Goal: Answer question/provide support: Share knowledge or assist other users

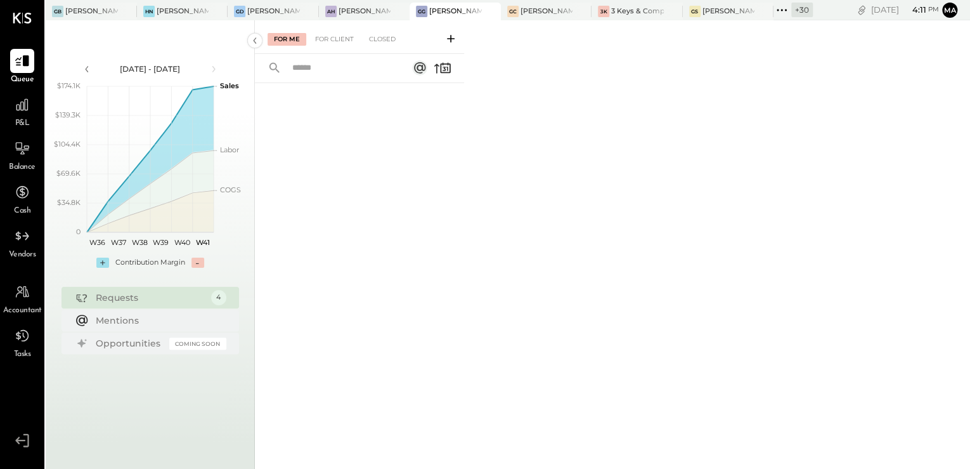
click at [800, 10] on div "+ 30" at bounding box center [803, 10] width 22 height 15
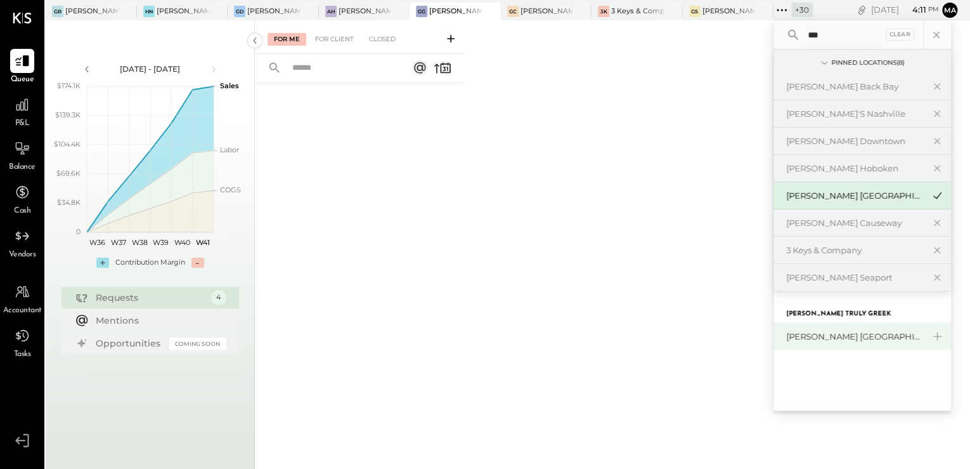
type input "***"
click at [835, 340] on div "[PERSON_NAME] [GEOGRAPHIC_DATA]" at bounding box center [855, 336] width 137 height 12
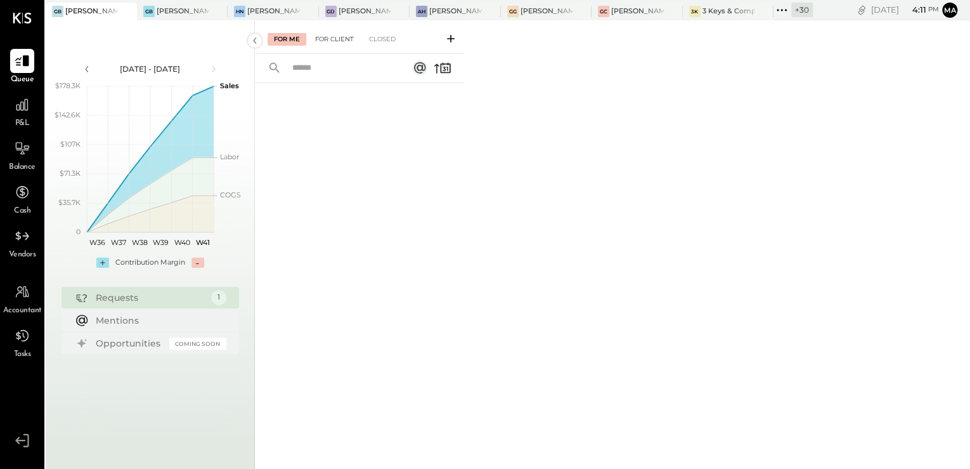
drag, startPoint x: 336, startPoint y: 40, endPoint x: 350, endPoint y: 43, distance: 14.3
click at [335, 40] on div "For Client" at bounding box center [334, 39] width 51 height 13
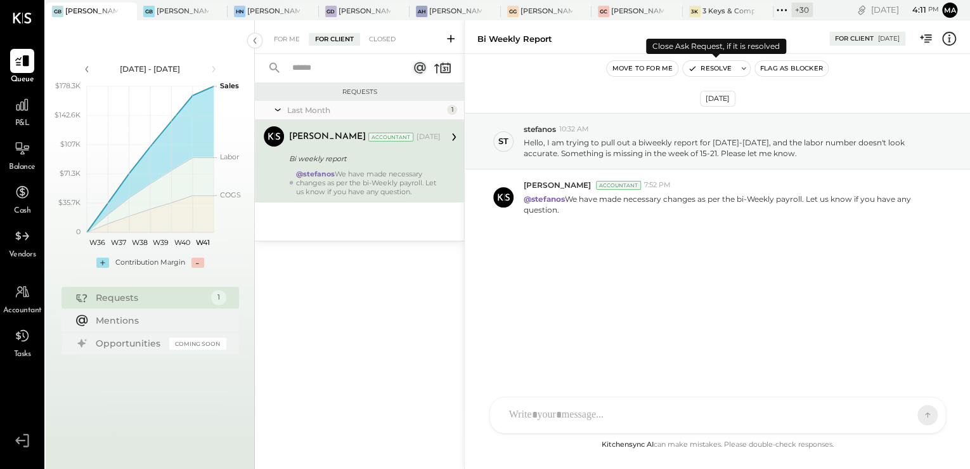
click at [715, 71] on button "Resolve" at bounding box center [709, 68] width 53 height 15
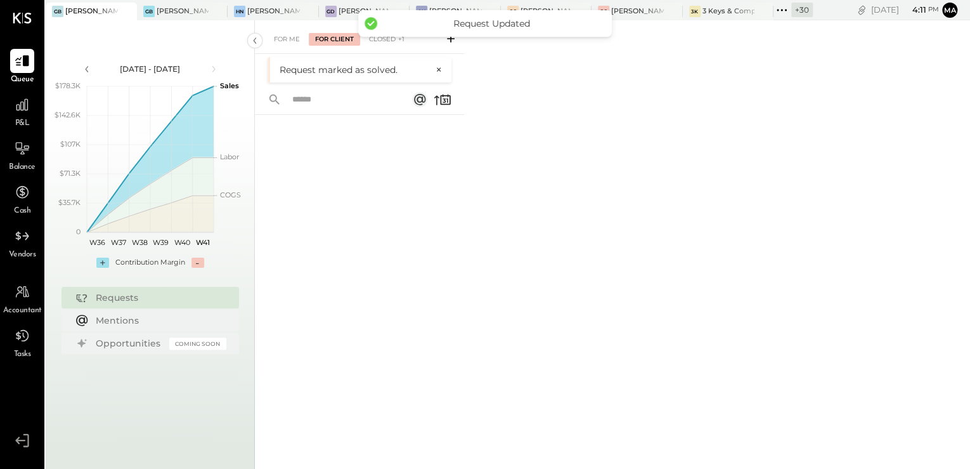
click at [452, 41] on icon at bounding box center [451, 38] width 13 height 13
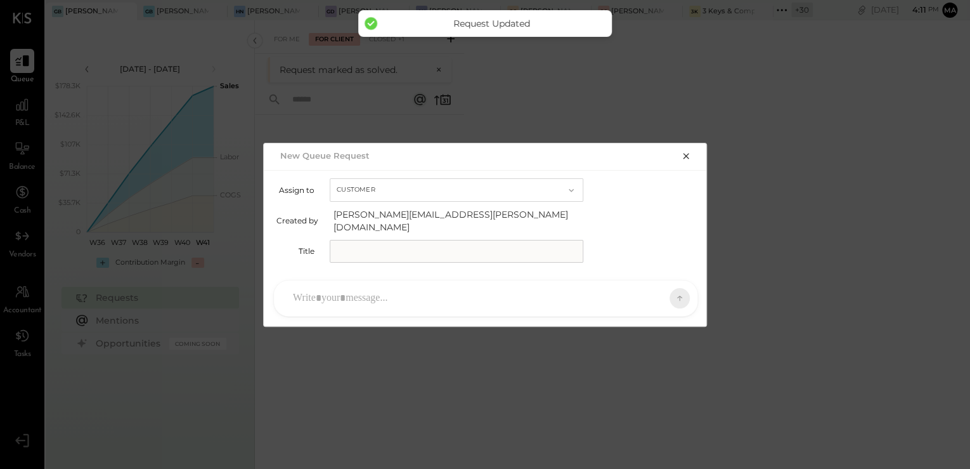
click at [403, 249] on input "text" at bounding box center [457, 251] width 254 height 23
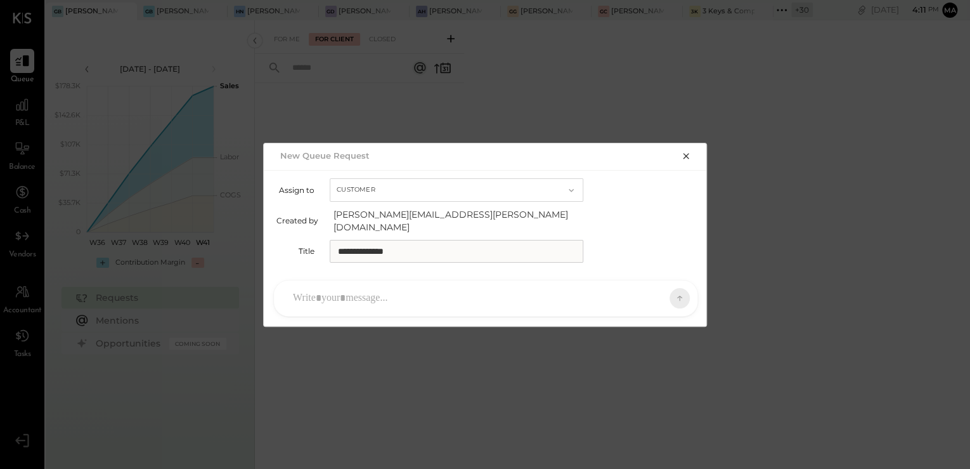
type input "**********"
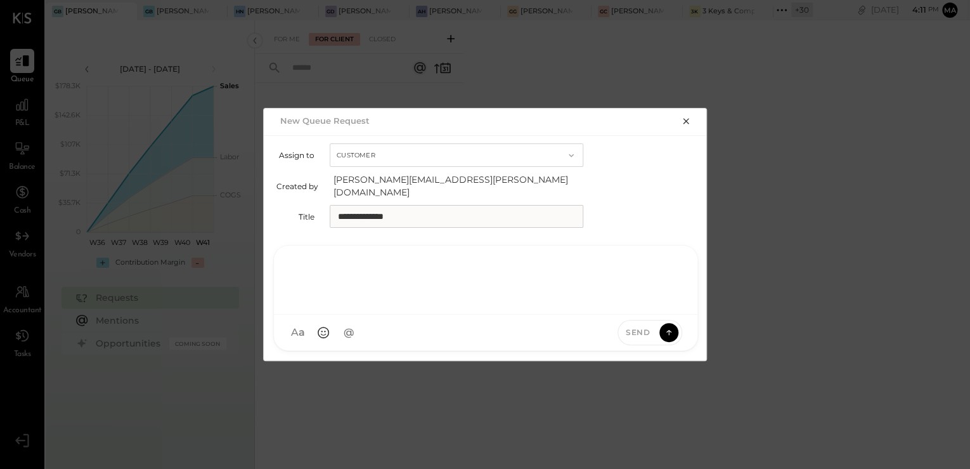
click at [420, 285] on div at bounding box center [486, 278] width 398 height 51
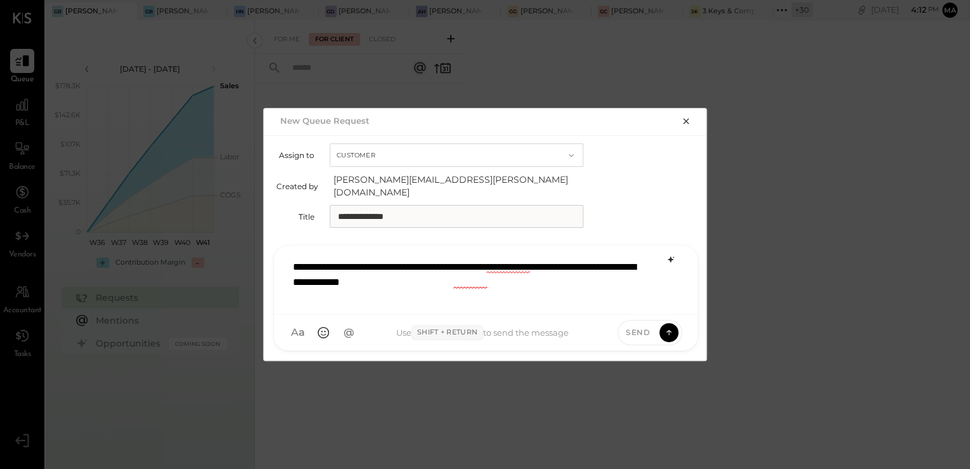
click at [670, 256] on icon at bounding box center [671, 259] width 10 height 10
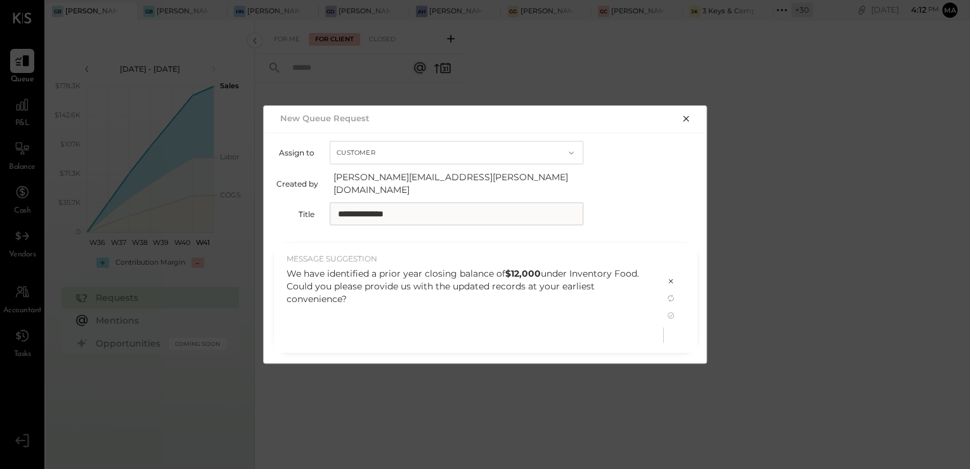
click at [531, 297] on div "We have identified a prior year closing balance of $12,000 under Inventory Food…" at bounding box center [469, 286] width 364 height 38
click at [671, 310] on icon at bounding box center [671, 315] width 10 height 10
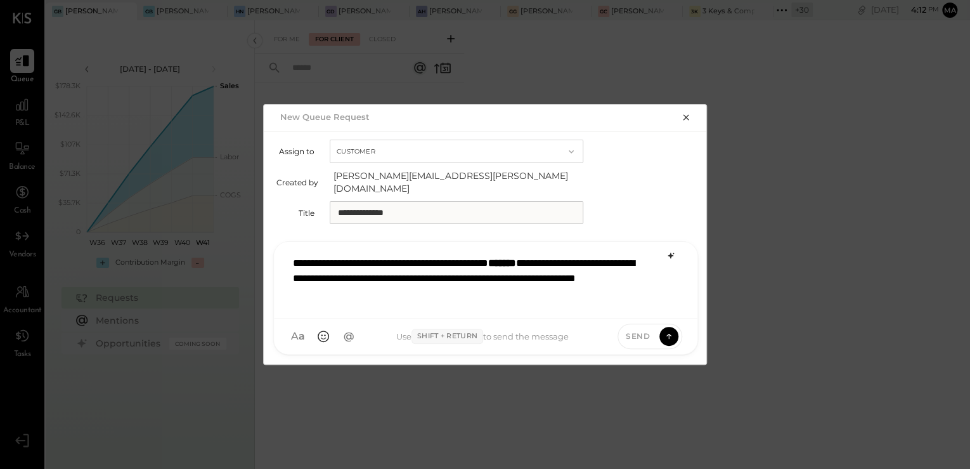
click at [633, 331] on span "Send" at bounding box center [638, 335] width 24 height 11
click at [672, 332] on icon at bounding box center [668, 335] width 11 height 13
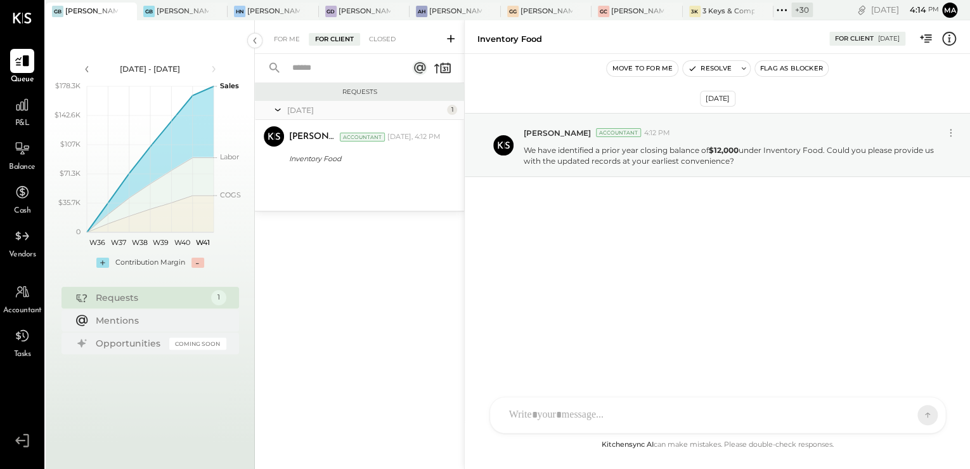
click at [451, 39] on icon at bounding box center [451, 39] width 8 height 8
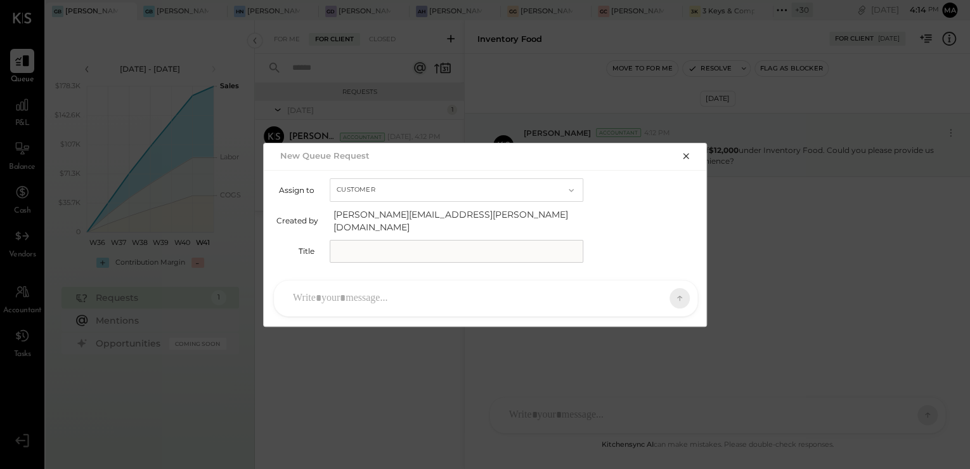
click at [382, 253] on input "text" at bounding box center [457, 251] width 254 height 23
type input "*"
type input "**********"
drag, startPoint x: 503, startPoint y: 306, endPoint x: 502, endPoint y: 299, distance: 7.0
click at [502, 306] on div at bounding box center [486, 298] width 424 height 36
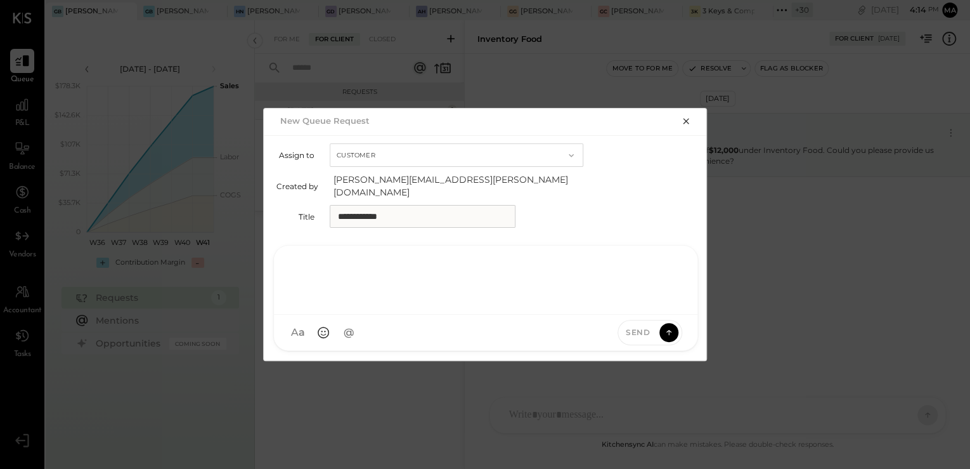
click at [507, 288] on div at bounding box center [486, 278] width 398 height 51
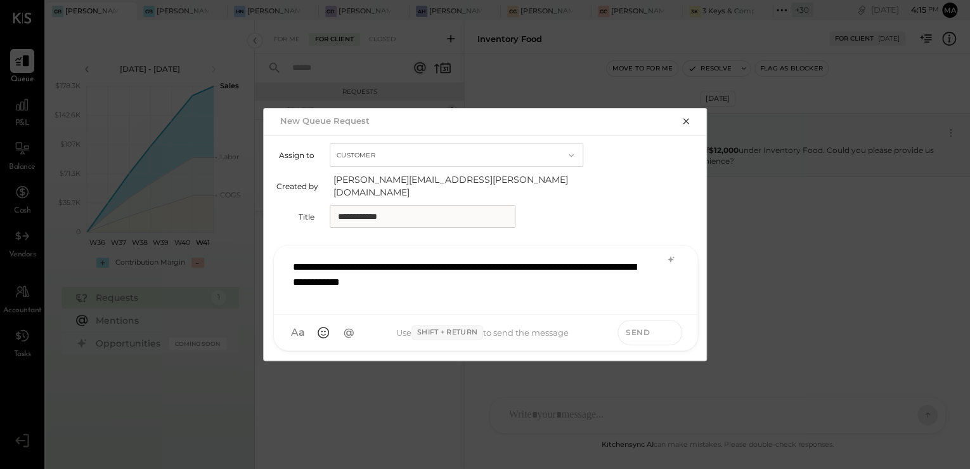
click at [665, 329] on icon at bounding box center [668, 331] width 11 height 13
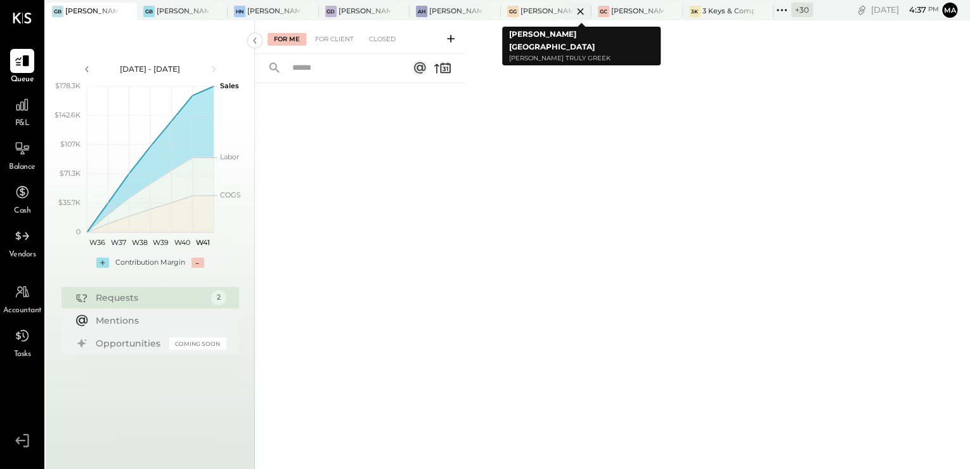
click at [553, 13] on div at bounding box center [569, 11] width 44 height 17
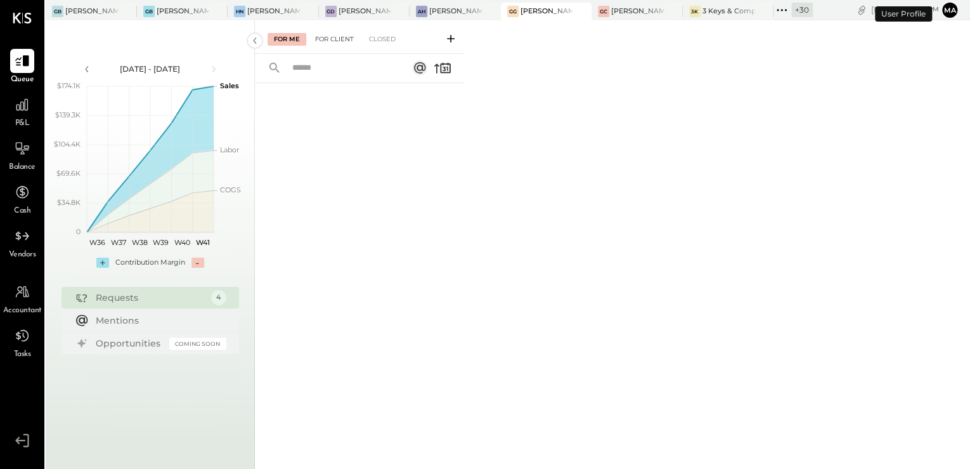
click at [337, 42] on div "For Client" at bounding box center [334, 39] width 51 height 13
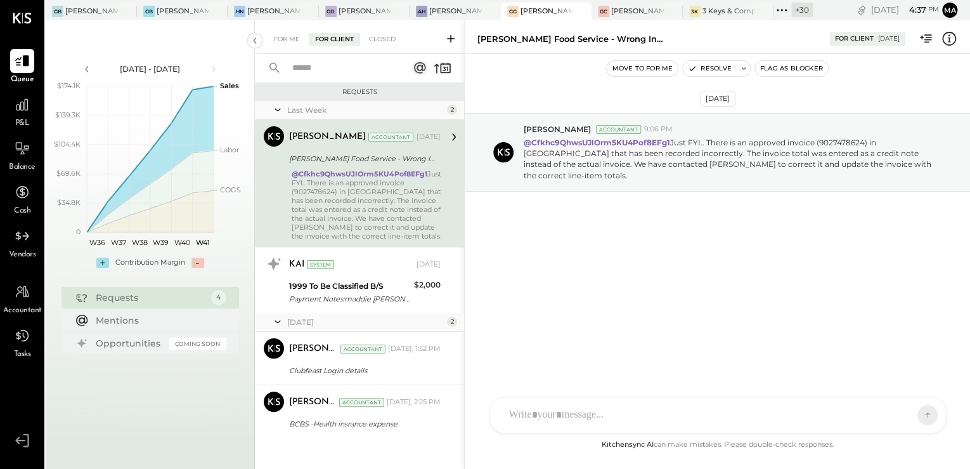
click at [448, 42] on icon at bounding box center [451, 38] width 13 height 13
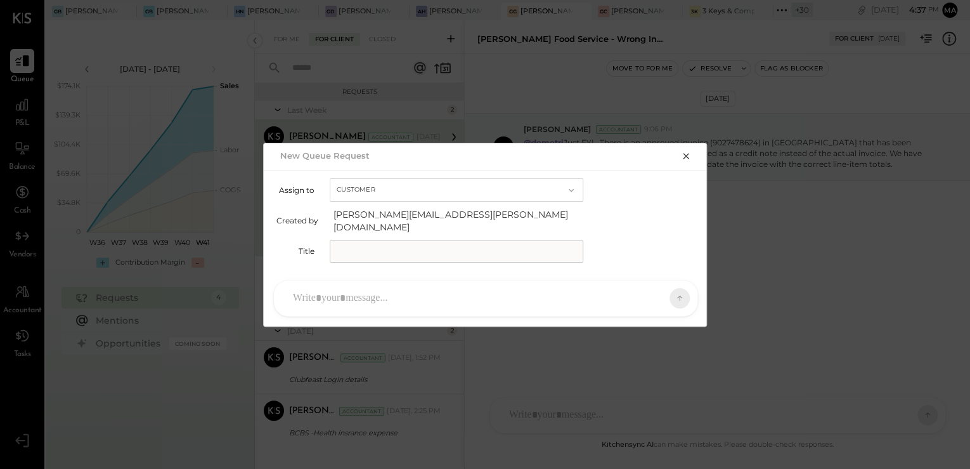
click at [431, 240] on input "text" at bounding box center [457, 251] width 254 height 23
type input "**********"
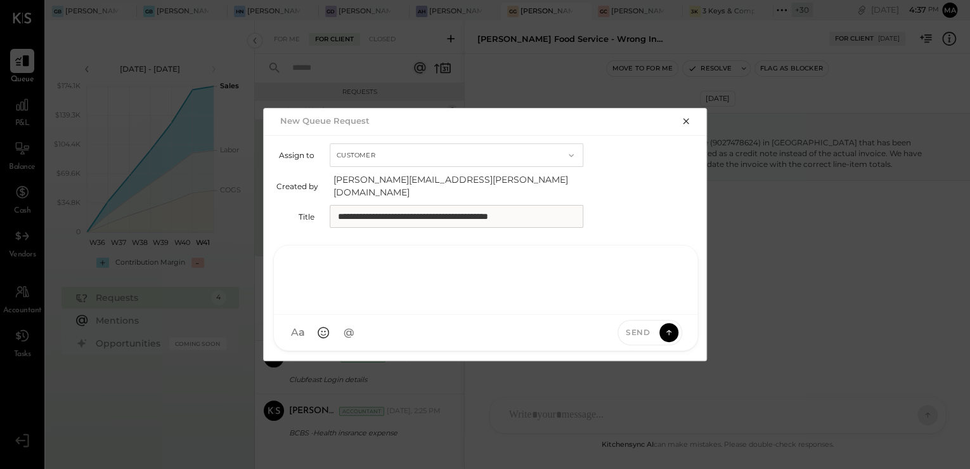
click at [389, 291] on div at bounding box center [486, 278] width 398 height 51
click at [417, 208] on input "**********" at bounding box center [457, 216] width 254 height 23
click at [411, 265] on div "*******" at bounding box center [486, 278] width 398 height 51
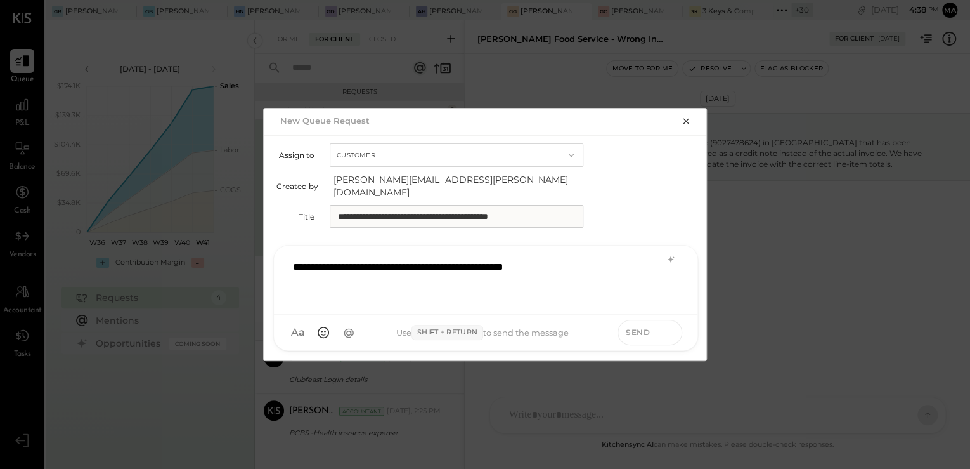
click at [663, 329] on icon at bounding box center [668, 331] width 11 height 13
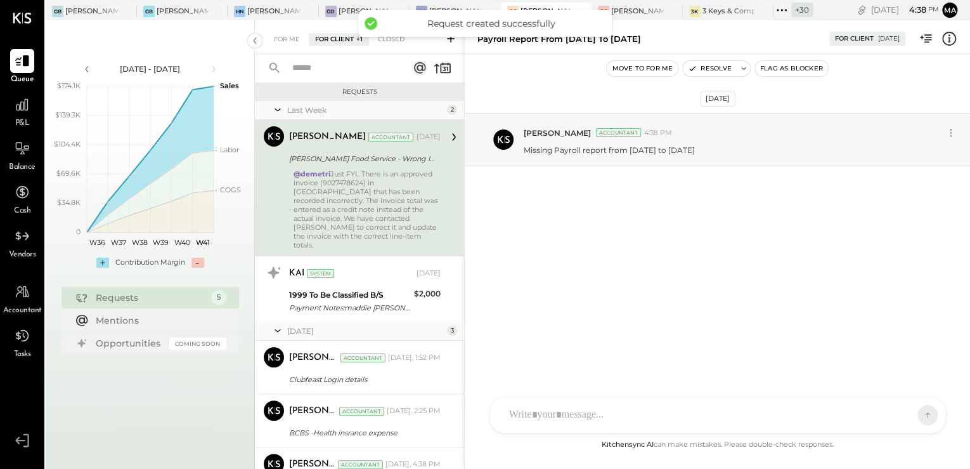
scroll to position [60, 0]
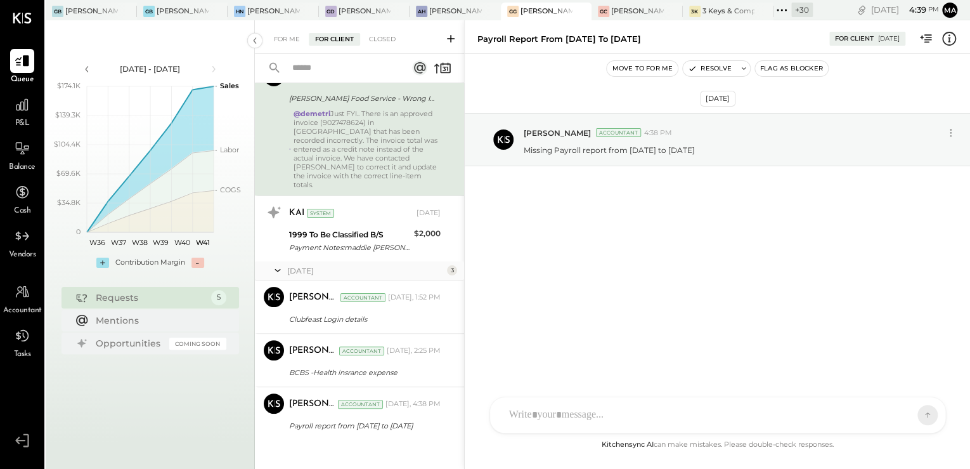
click at [356, 261] on div "[DATE] 3" at bounding box center [359, 270] width 209 height 19
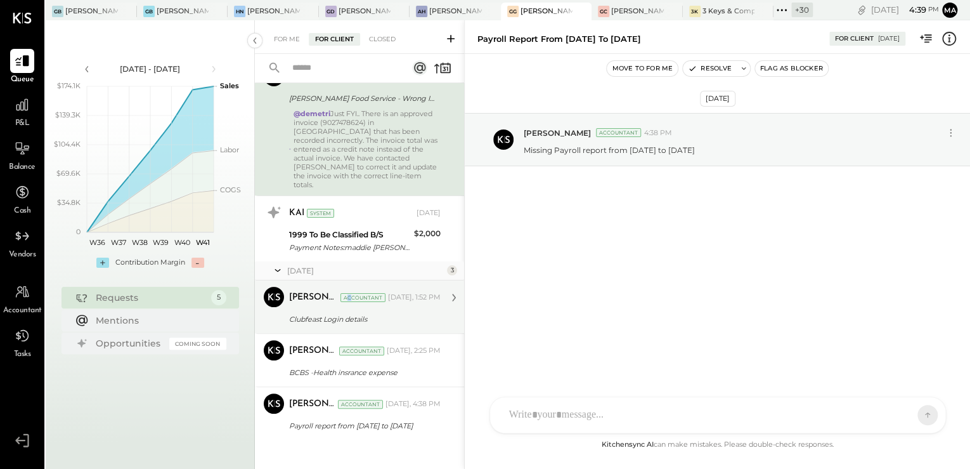
click at [353, 297] on div "[PERSON_NAME] Accountant [DATE], 1:52 PM" at bounding box center [365, 298] width 152 height 18
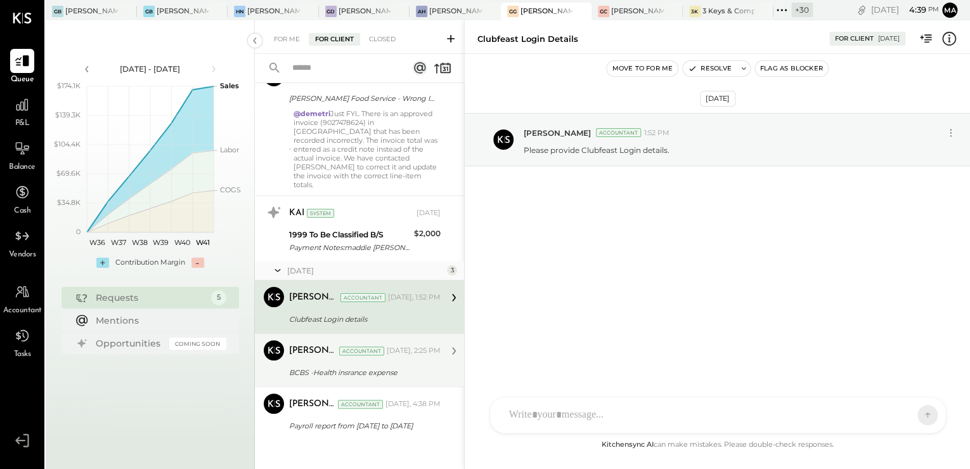
drag, startPoint x: 353, startPoint y: 297, endPoint x: 355, endPoint y: 356, distance: 59.7
click at [355, 366] on div "BCBS -Health insrance expense" at bounding box center [363, 372] width 148 height 13
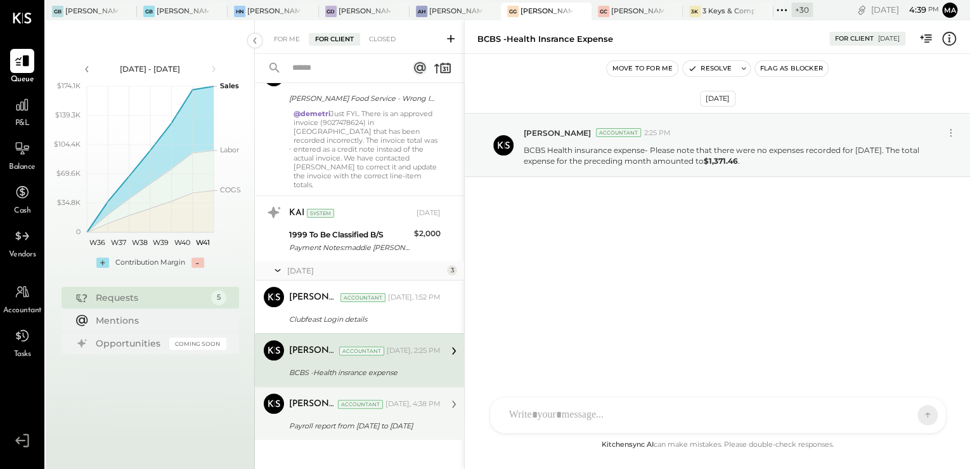
click at [361, 402] on div "[PERSON_NAME] Accountant [DATE], 4:38 PM" at bounding box center [365, 404] width 152 height 18
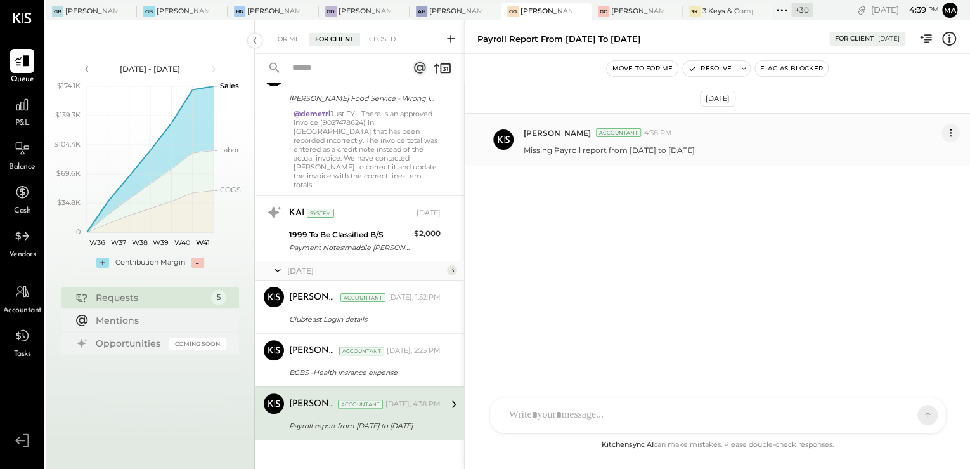
click at [947, 133] on icon at bounding box center [950, 132] width 13 height 13
click at [917, 160] on button "Edit Message" at bounding box center [919, 154] width 81 height 21
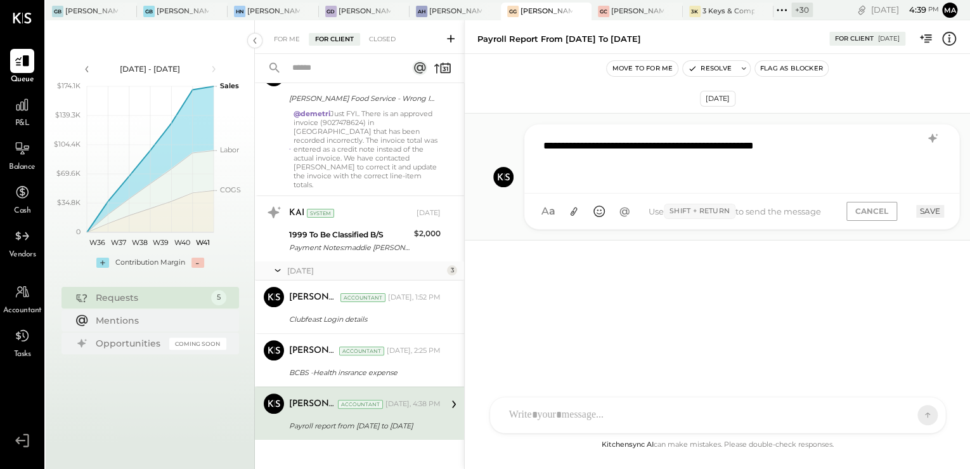
click at [827, 151] on div "**********" at bounding box center [742, 157] width 410 height 51
click at [846, 148] on div "**********" at bounding box center [742, 157] width 410 height 51
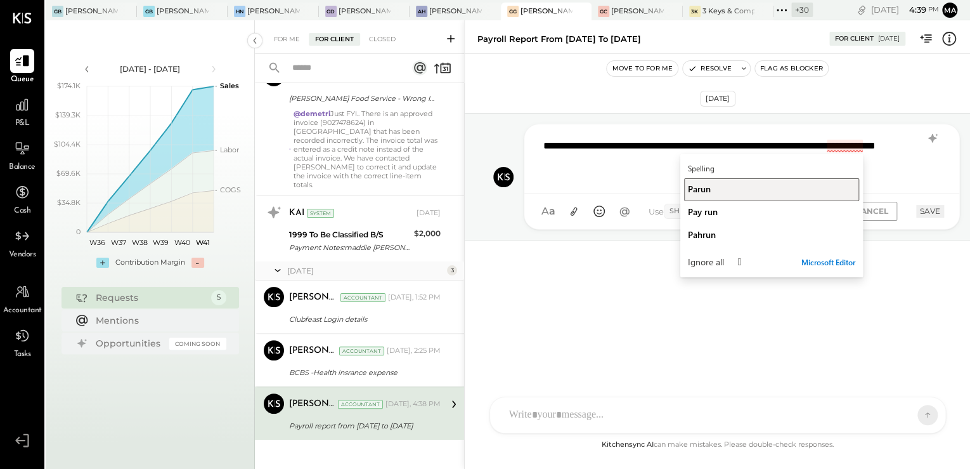
click at [762, 186] on div "Parun" at bounding box center [771, 189] width 167 height 12
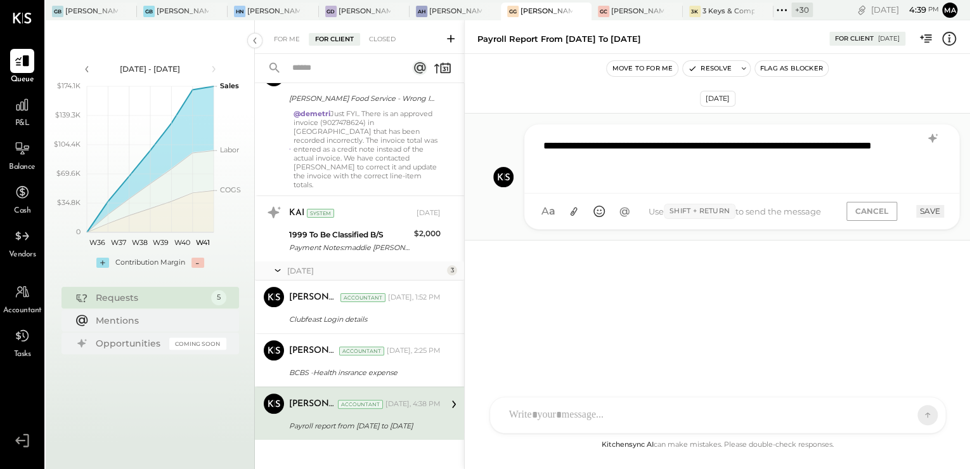
click at [841, 145] on div "**********" at bounding box center [742, 157] width 410 height 51
drag, startPoint x: 875, startPoint y: 207, endPoint x: 941, endPoint y: 210, distance: 66.0
click at [941, 210] on div "CANCEL SAVE" at bounding box center [889, 211] width 110 height 18
click at [941, 210] on button "SAVE" at bounding box center [931, 211] width 28 height 12
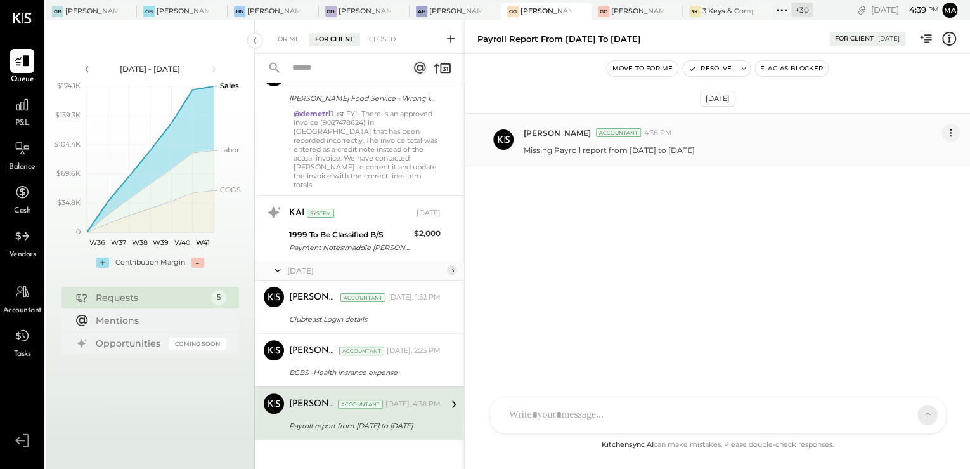
click at [950, 129] on icon at bounding box center [950, 132] width 13 height 13
click at [925, 155] on button "Edit Message" at bounding box center [919, 154] width 81 height 21
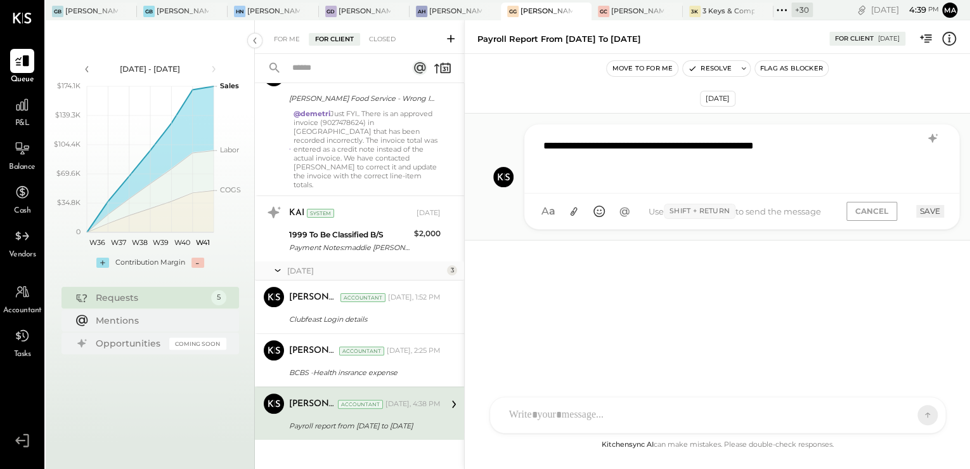
click at [835, 141] on div "**********" at bounding box center [742, 157] width 410 height 51
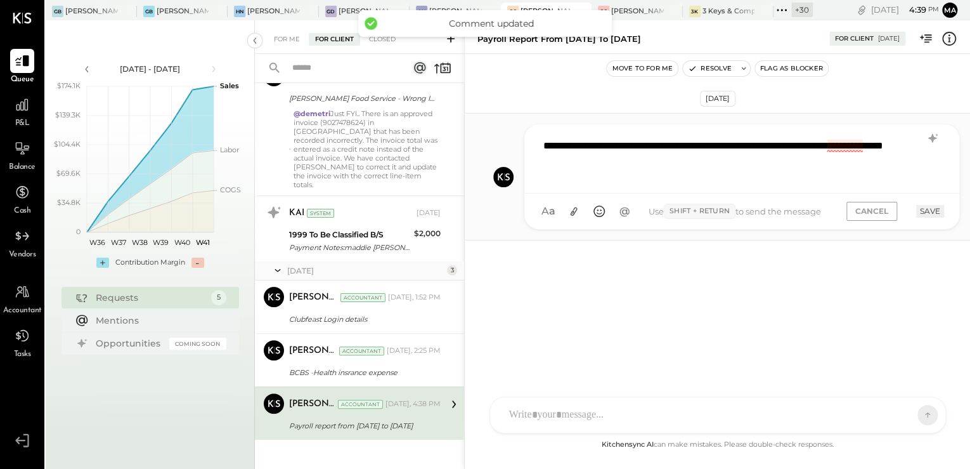
click at [851, 145] on div "**********" at bounding box center [742, 157] width 410 height 51
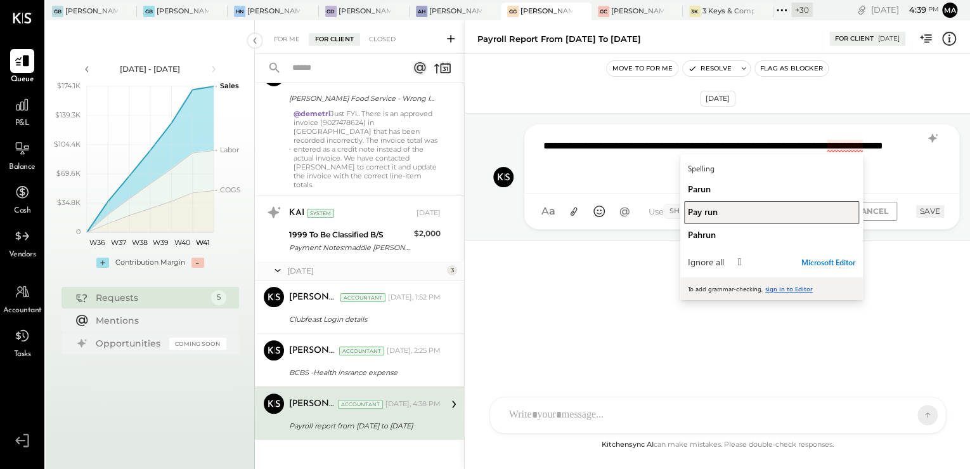
click at [731, 208] on div "Pay run" at bounding box center [771, 212] width 167 height 12
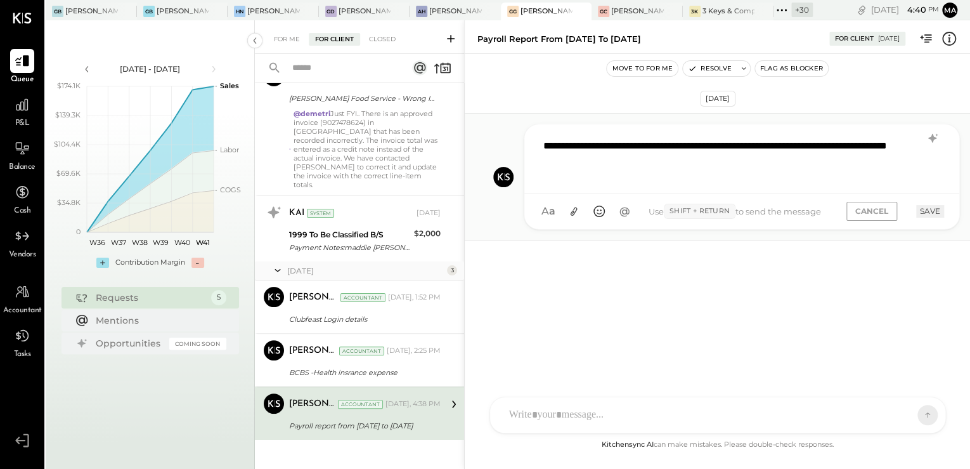
click at [876, 144] on div "**********" at bounding box center [742, 157] width 410 height 51
click at [936, 211] on button "SAVE" at bounding box center [931, 211] width 28 height 12
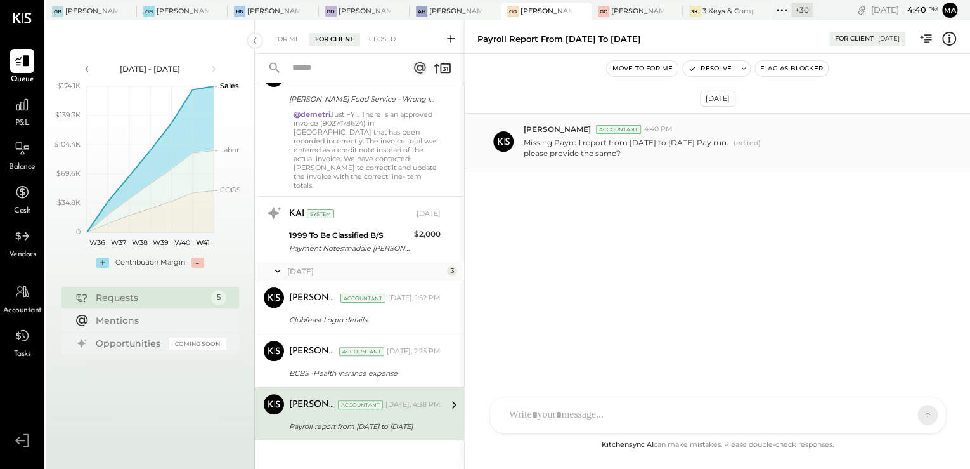
scroll to position [60, 0]
click at [419, 406] on div "[PERSON_NAME] Accountant [DATE], 4:38 PM Payroll report from [DATE] to [DATE] M…" at bounding box center [365, 413] width 152 height 40
click at [799, 69] on button "Flag as Blocker" at bounding box center [791, 68] width 73 height 15
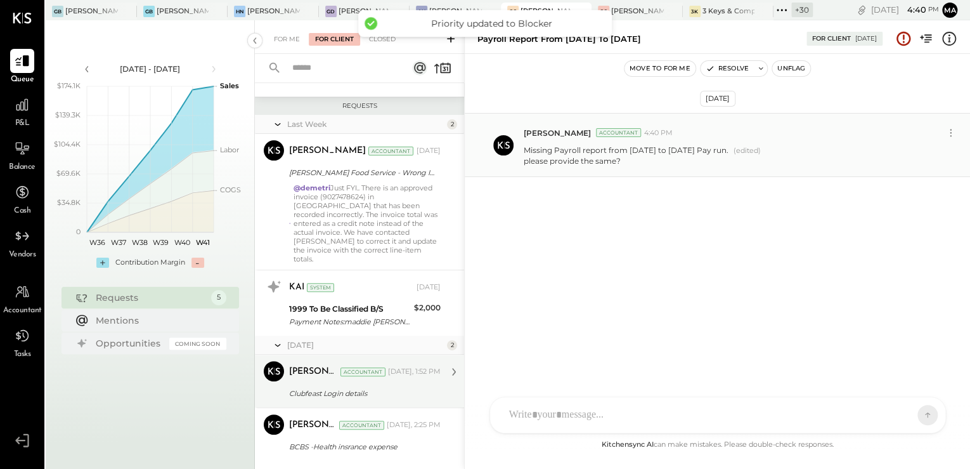
scroll to position [134, 0]
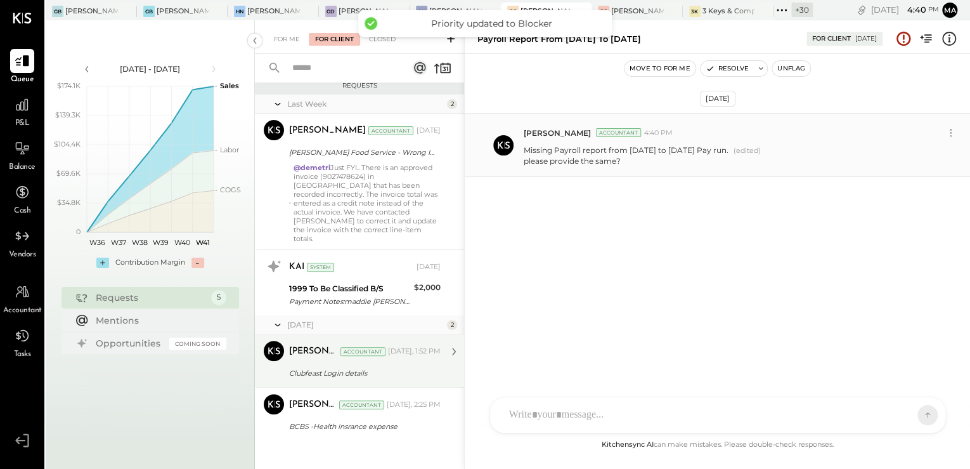
click at [367, 367] on div "Clubfeast Login details" at bounding box center [363, 373] width 148 height 13
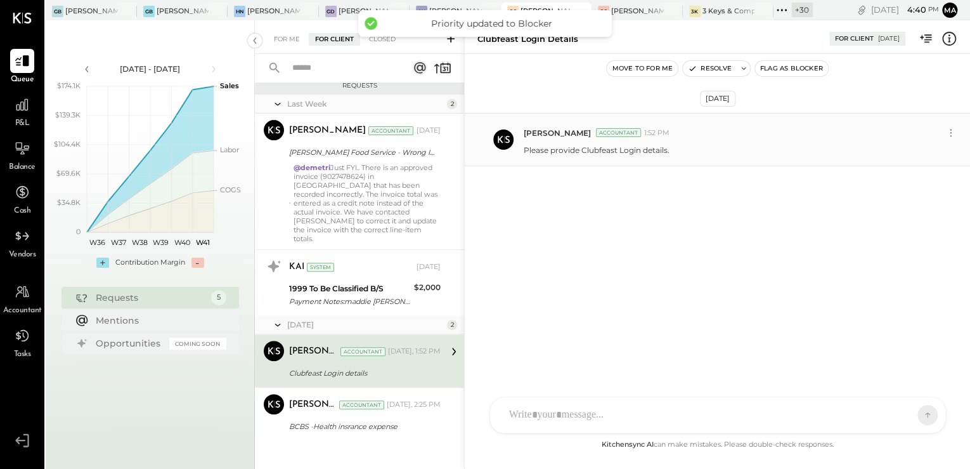
click at [787, 71] on button "Flag as Blocker" at bounding box center [791, 68] width 73 height 15
click at [363, 408] on div "[DATE] 2 [PERSON_NAME] Accountant [PERSON_NAME] Accountant [DATE], 1:52 PM Club…" at bounding box center [359, 377] width 209 height 125
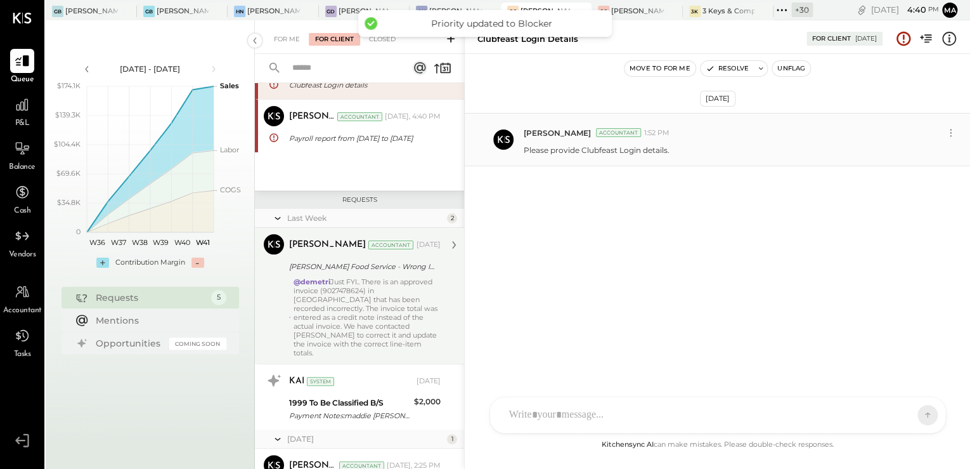
scroll to position [134, 0]
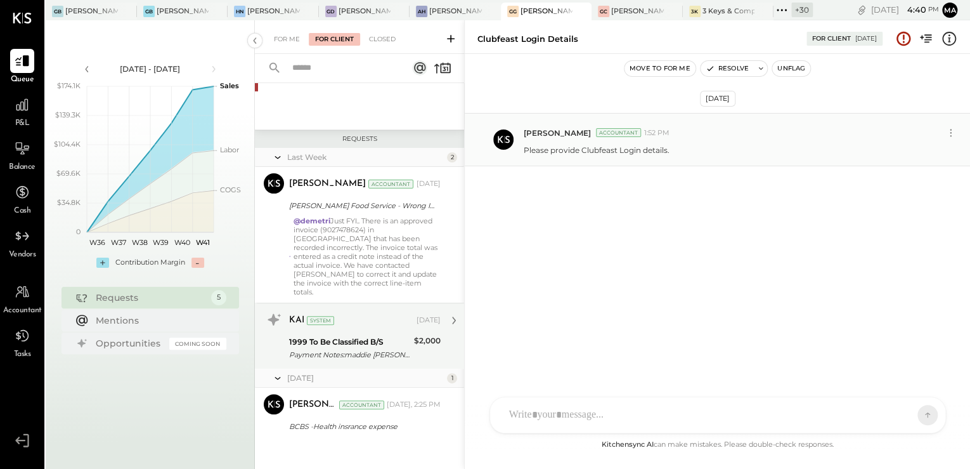
click at [337, 351] on div "1999 To Be Classified B/S Payment Notes:maddie [PERSON_NAME] reimbursement" at bounding box center [349, 348] width 121 height 28
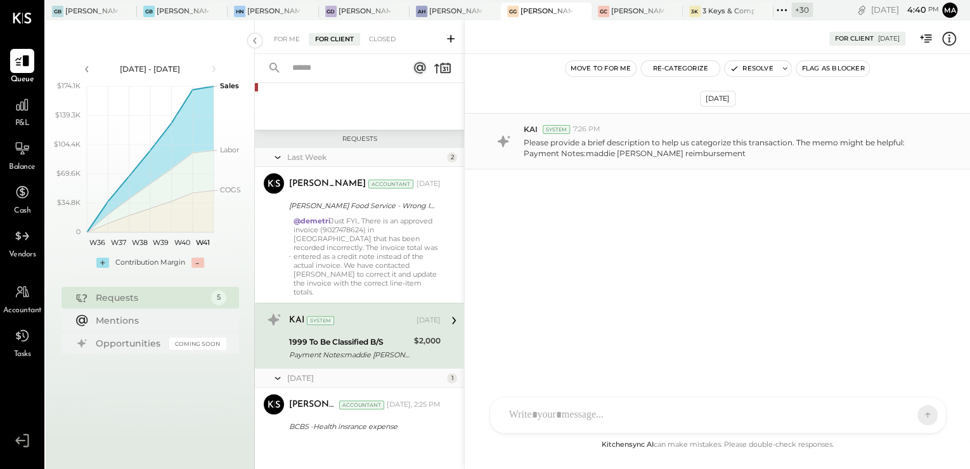
click at [953, 39] on icon at bounding box center [949, 38] width 16 height 16
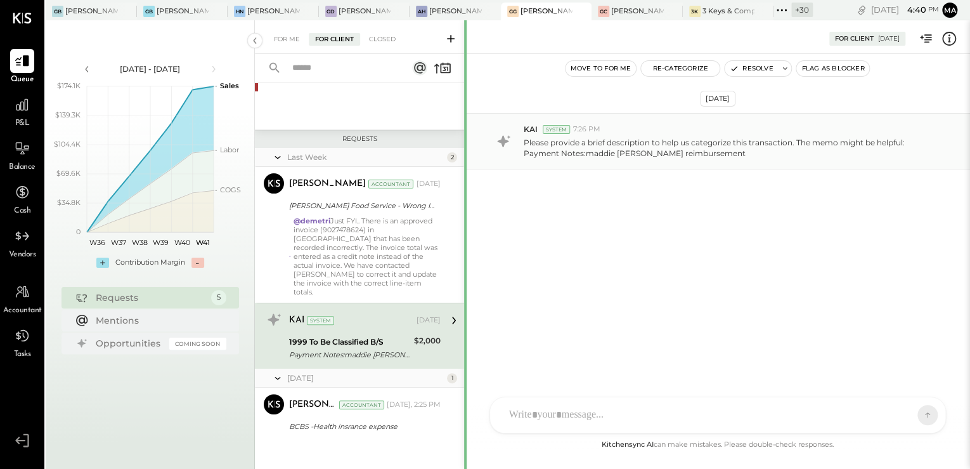
click at [464, 347] on div "For Me For Client Closed Urgent Blockers [DATE] 2 [PERSON_NAME] Accountant [PER…" at bounding box center [612, 244] width 715 height 448
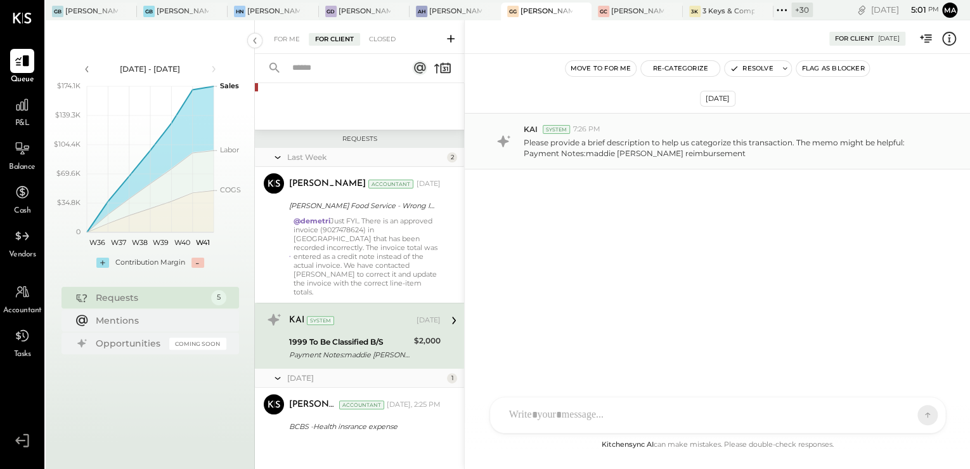
click at [449, 38] on icon at bounding box center [451, 39] width 8 height 8
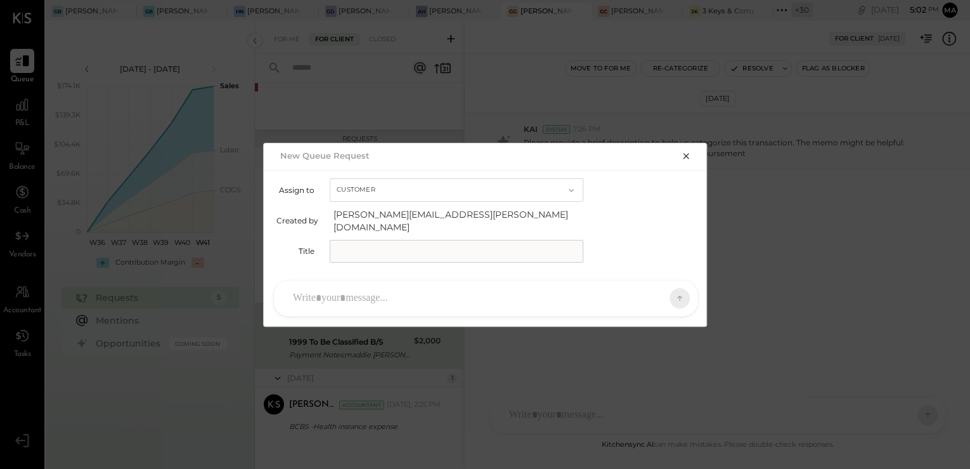
click at [412, 240] on input "text" at bounding box center [457, 251] width 254 height 23
type input "*"
type input "**********"
click at [378, 284] on div at bounding box center [474, 298] width 375 height 28
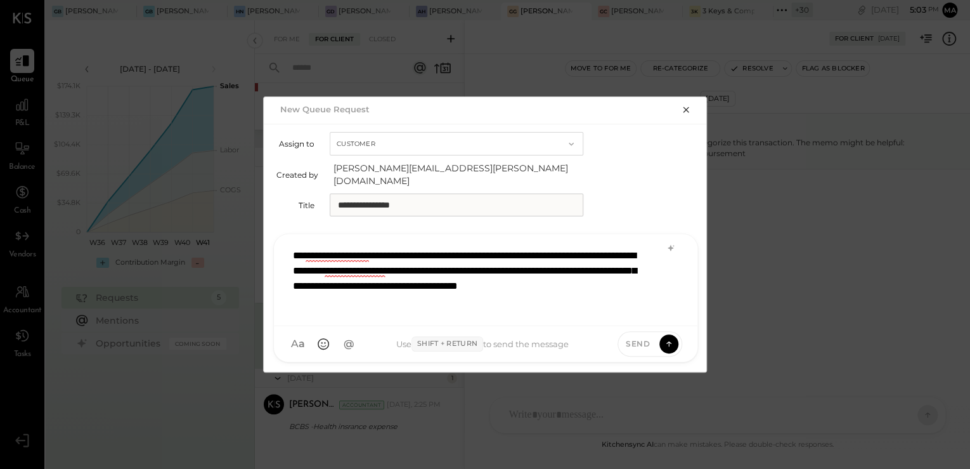
click at [603, 297] on div "**********" at bounding box center [486, 279] width 398 height 74
click at [669, 243] on icon at bounding box center [671, 248] width 10 height 10
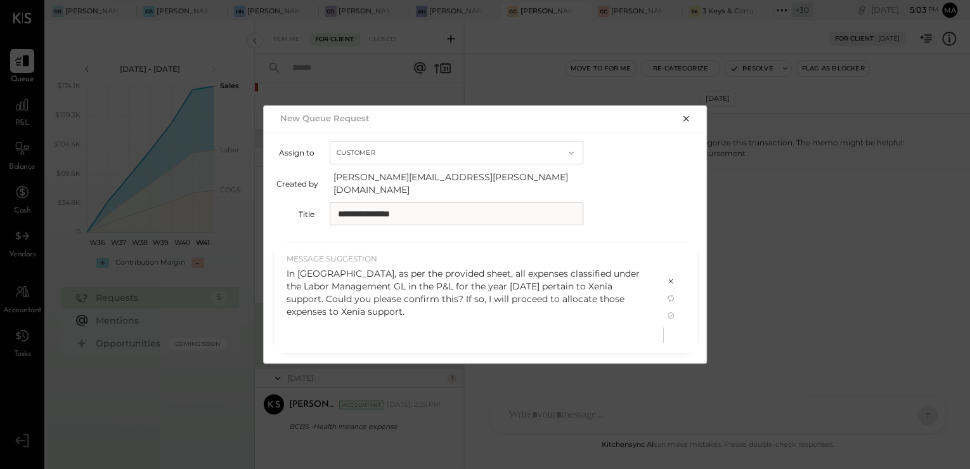
click at [431, 275] on div "In [GEOGRAPHIC_DATA], as per the provided sheet, all expenses classified under …" at bounding box center [469, 292] width 364 height 51
click at [468, 267] on div "In [GEOGRAPHIC_DATA], as per the provided sheet, all expenses classified under …" at bounding box center [469, 292] width 364 height 51
click at [667, 310] on icon at bounding box center [671, 315] width 10 height 10
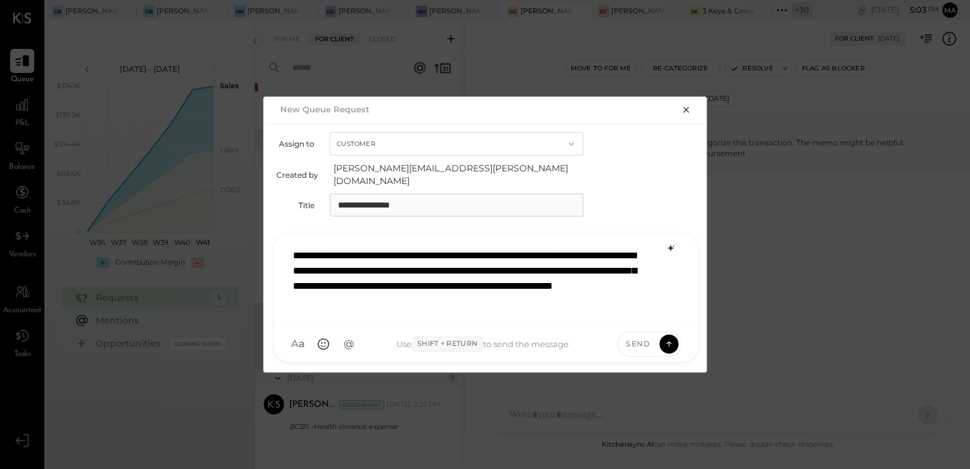
click at [500, 245] on div "**********" at bounding box center [486, 279] width 398 height 74
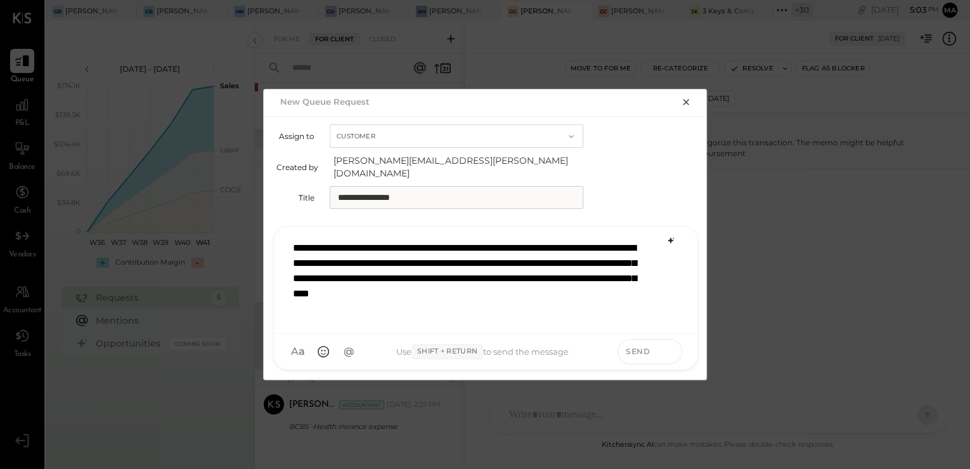
click at [669, 349] on icon at bounding box center [669, 351] width 1 height 5
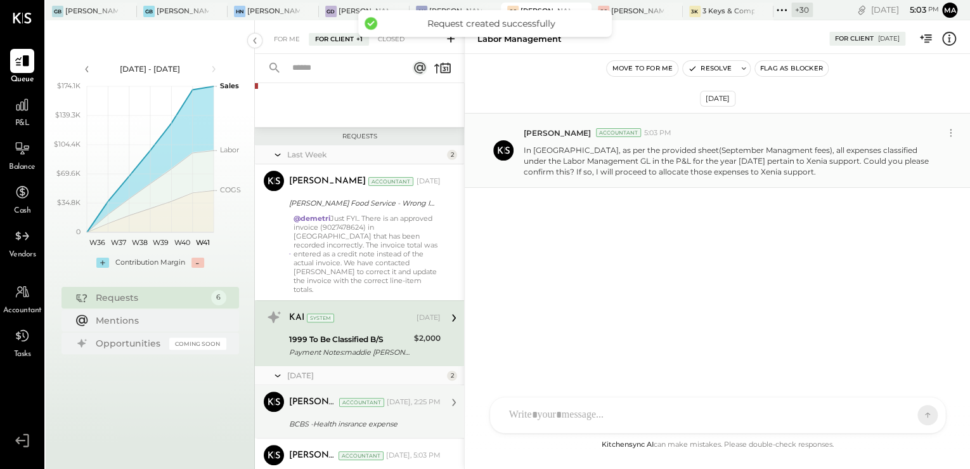
scroll to position [188, 0]
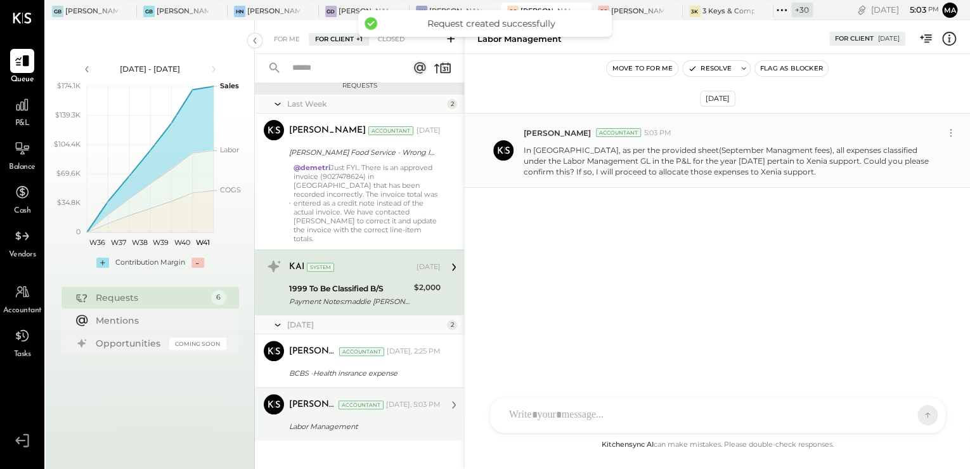
click at [348, 420] on div "Labor Management" at bounding box center [363, 426] width 148 height 13
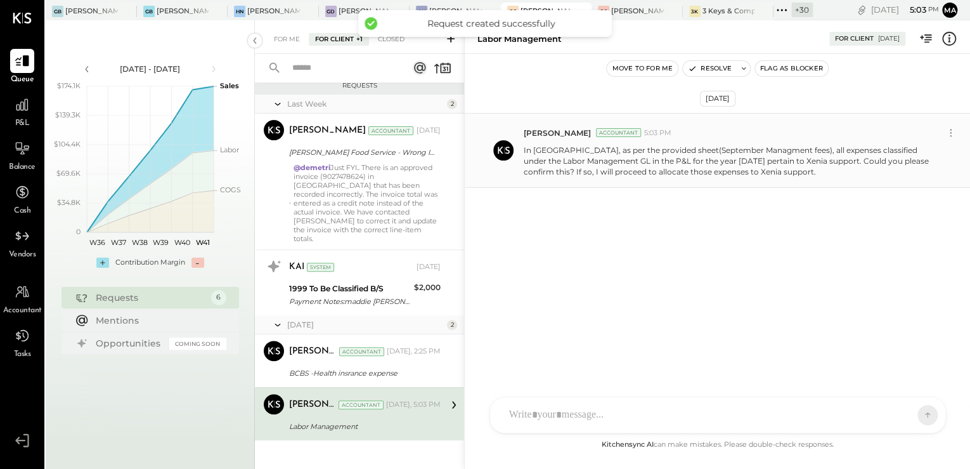
click at [772, 152] on p "In [GEOGRAPHIC_DATA], as per the provided sheet(September Managment fees), all …" at bounding box center [731, 161] width 415 height 32
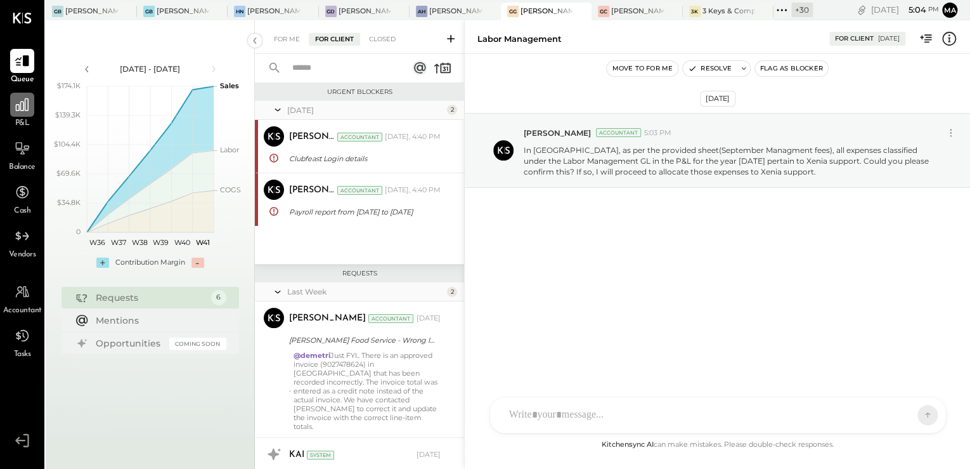
click at [17, 113] on div at bounding box center [22, 105] width 24 height 24
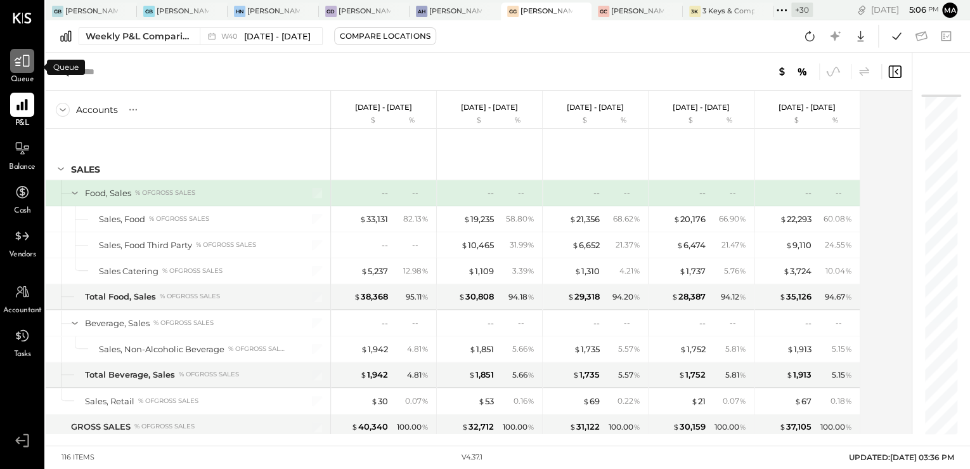
click at [23, 61] on icon at bounding box center [22, 61] width 16 height 16
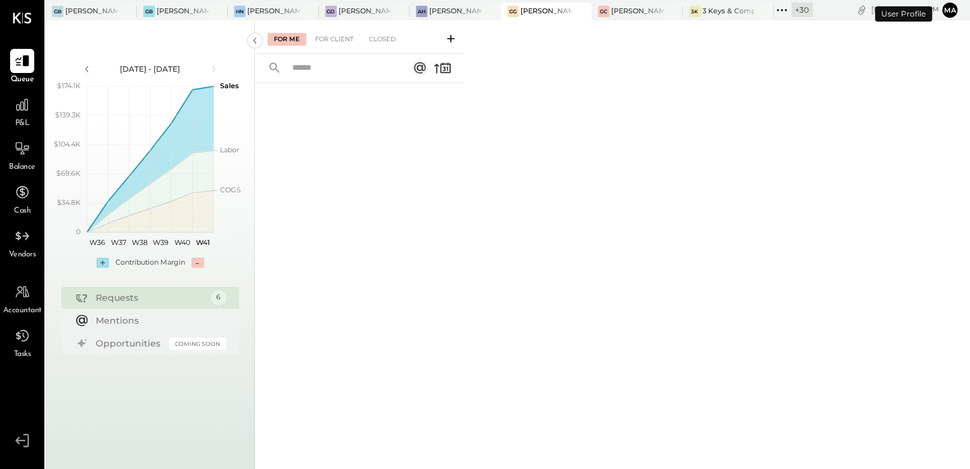
drag, startPoint x: 344, startPoint y: 41, endPoint x: 360, endPoint y: 47, distance: 16.5
click at [344, 41] on div "For Client" at bounding box center [334, 39] width 51 height 13
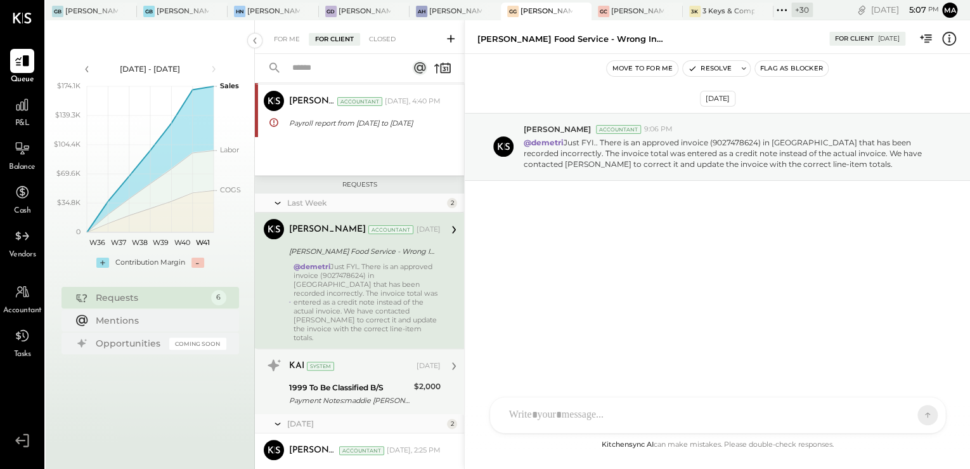
scroll to position [188, 0]
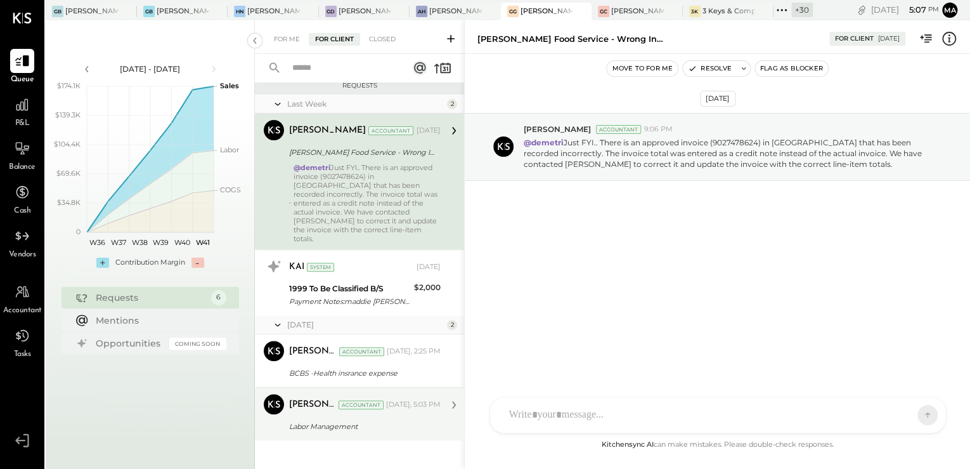
click at [337, 420] on div "Labor Management" at bounding box center [363, 426] width 148 height 13
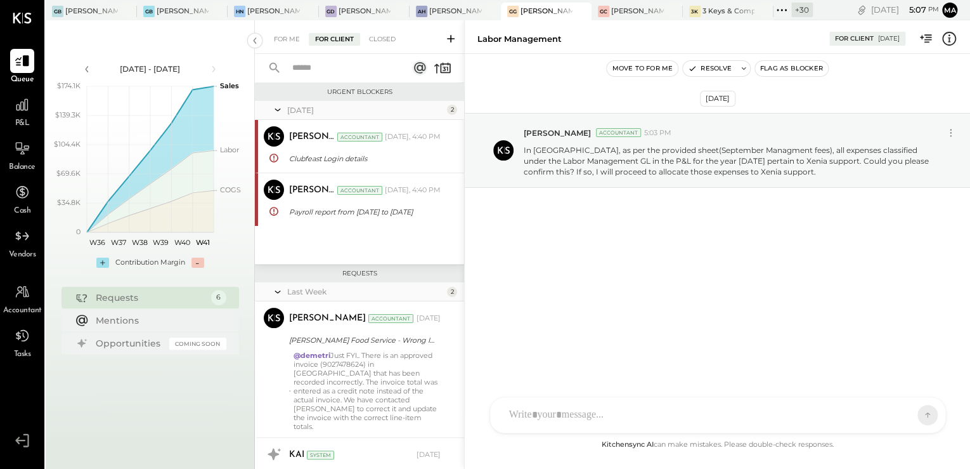
drag, startPoint x: 346, startPoint y: 213, endPoint x: 496, endPoint y: 317, distance: 182.3
click at [348, 213] on div "Payroll report from [DATE] to [DATE]" at bounding box center [363, 212] width 148 height 13
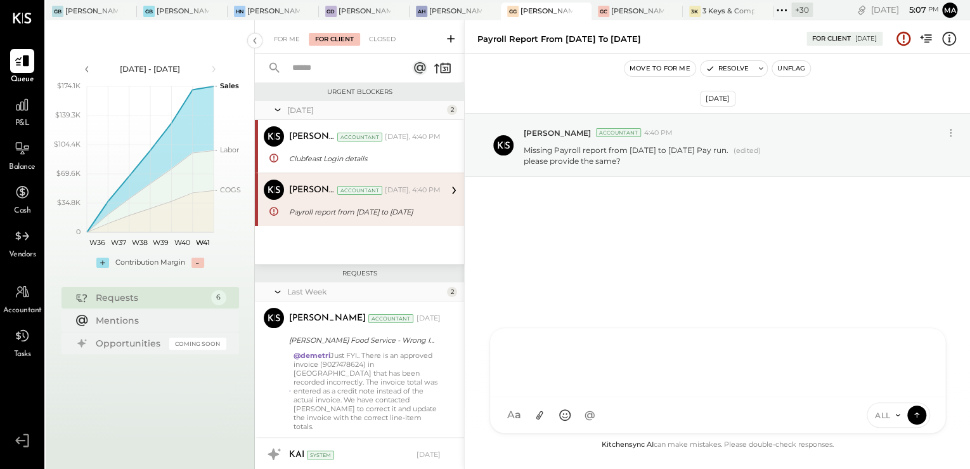
click at [564, 420] on div "D [PERSON_NAME] S [PERSON_NAME] N [PERSON_NAME] K [PERSON_NAME] MG [PERSON_NAME…" at bounding box center [718, 380] width 457 height 106
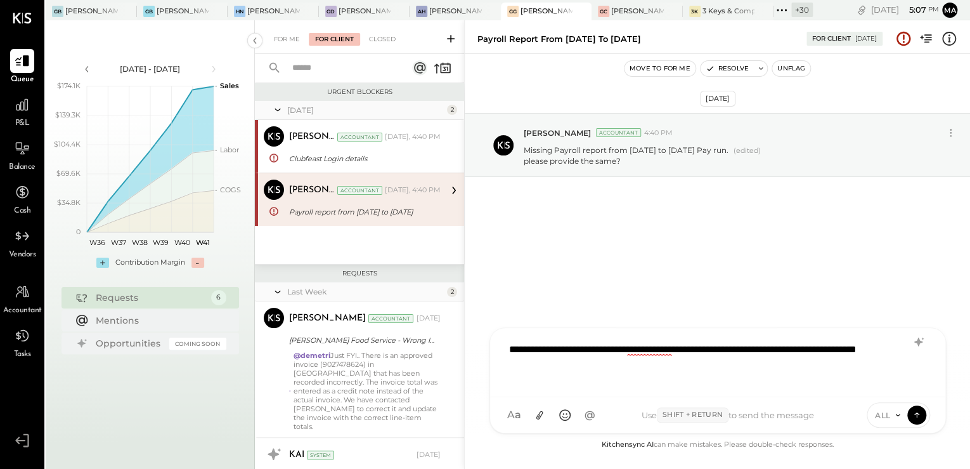
drag, startPoint x: 665, startPoint y: 341, endPoint x: 663, endPoint y: 348, distance: 6.6
click at [665, 345] on div "**********" at bounding box center [718, 361] width 430 height 51
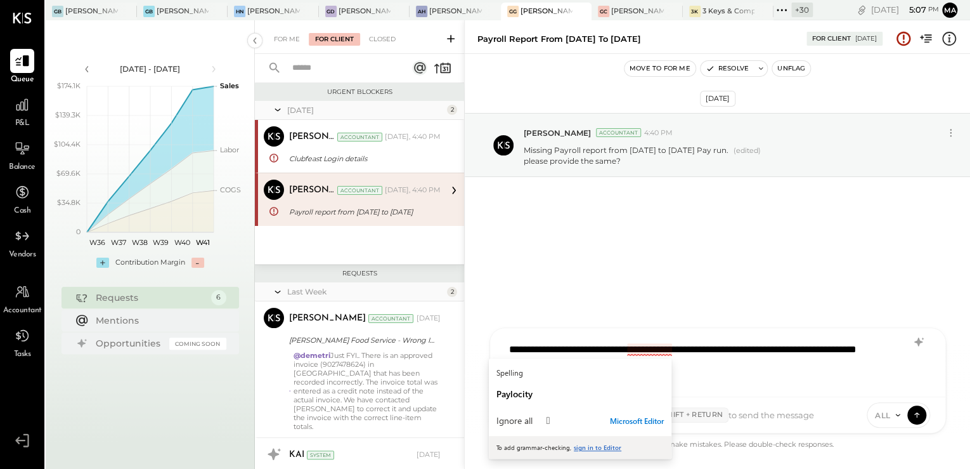
click at [662, 349] on div "**********" at bounding box center [718, 361] width 430 height 51
drag, startPoint x: 536, startPoint y: 388, endPoint x: 558, endPoint y: 389, distance: 22.2
click at [537, 388] on div "Paylocity" at bounding box center [580, 394] width 167 height 12
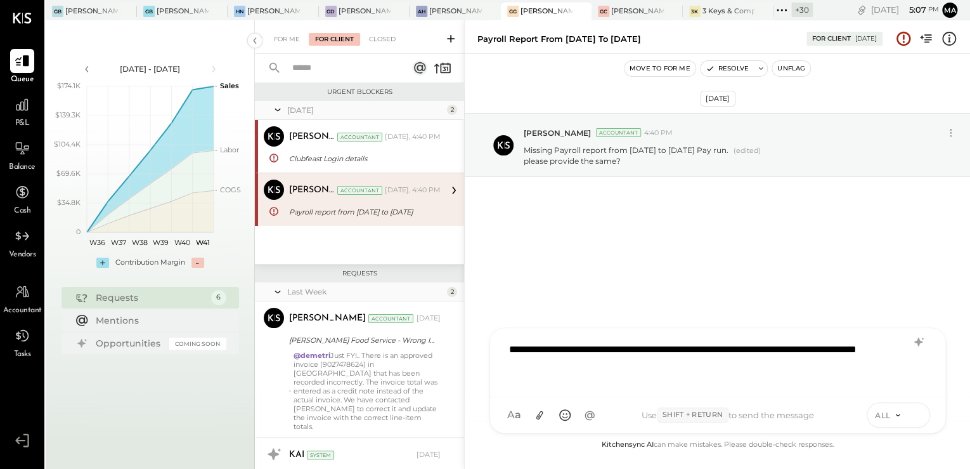
click at [914, 415] on icon at bounding box center [916, 414] width 11 height 13
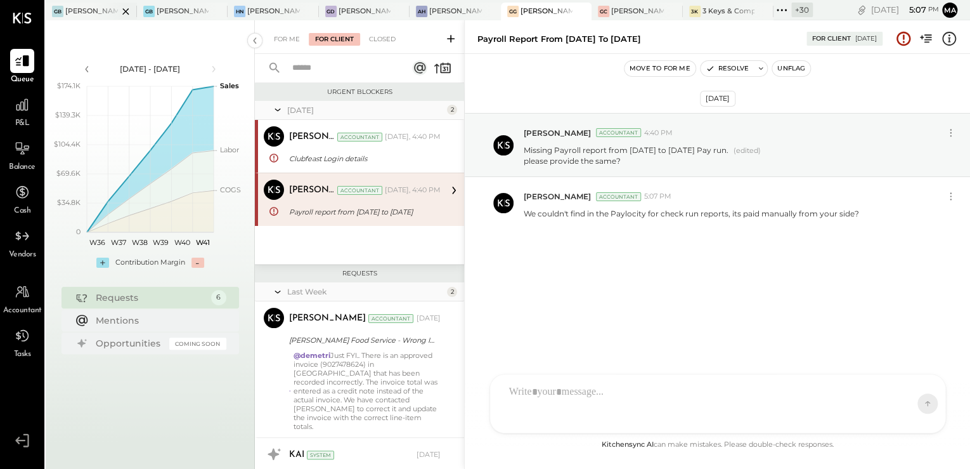
click at [80, 16] on div "GB [PERSON_NAME] [GEOGRAPHIC_DATA]" at bounding box center [82, 11] width 72 height 11
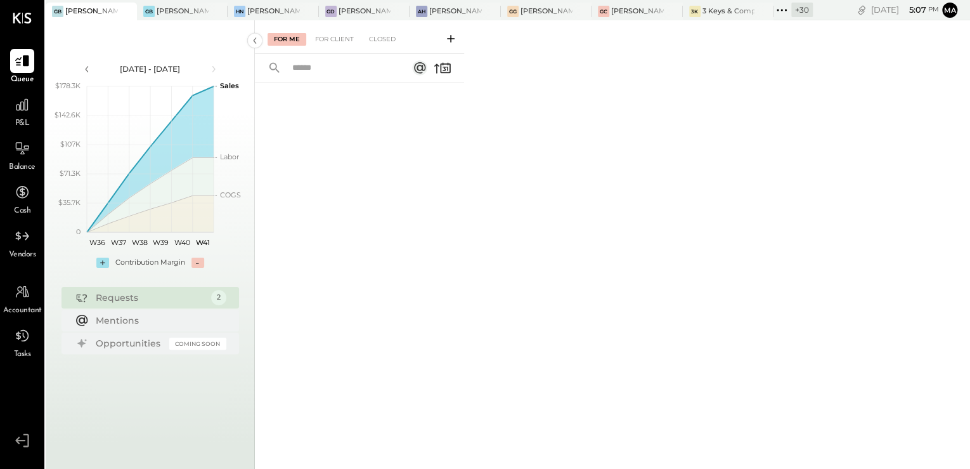
drag, startPoint x: 327, startPoint y: 39, endPoint x: 353, endPoint y: 48, distance: 27.1
click at [329, 38] on div "For Client" at bounding box center [334, 39] width 51 height 13
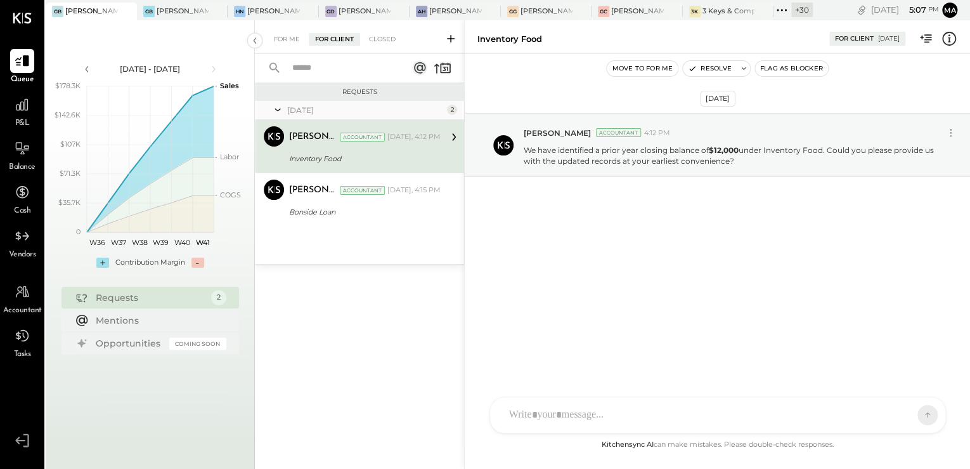
click at [447, 41] on icon at bounding box center [451, 38] width 13 height 13
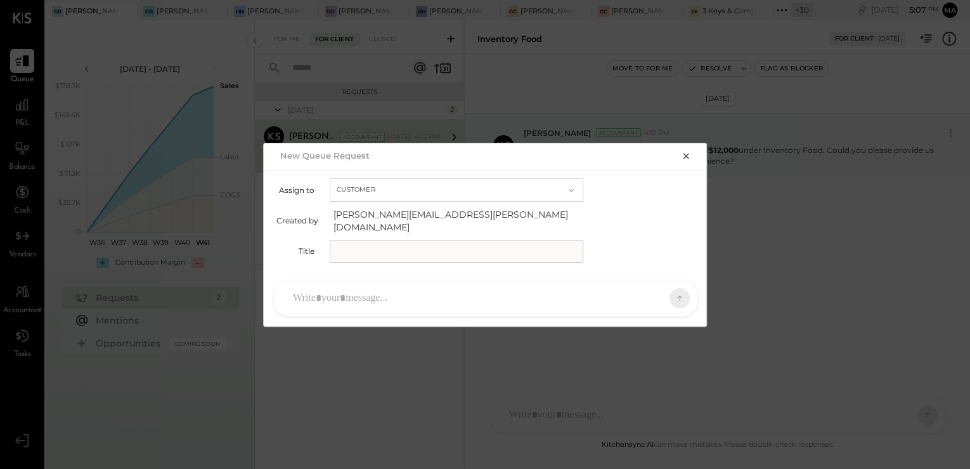
click at [383, 246] on input "text" at bounding box center [457, 251] width 254 height 23
type input "*"
type input "**********"
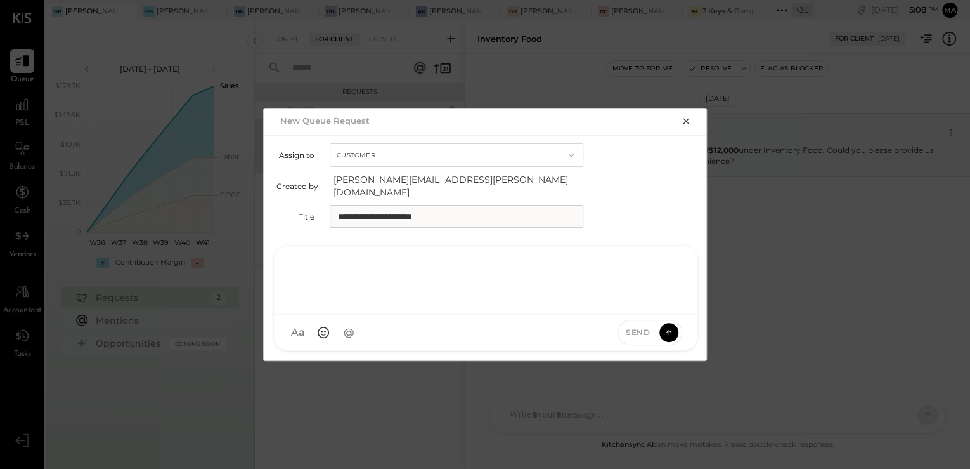
click at [410, 289] on div at bounding box center [486, 278] width 398 height 51
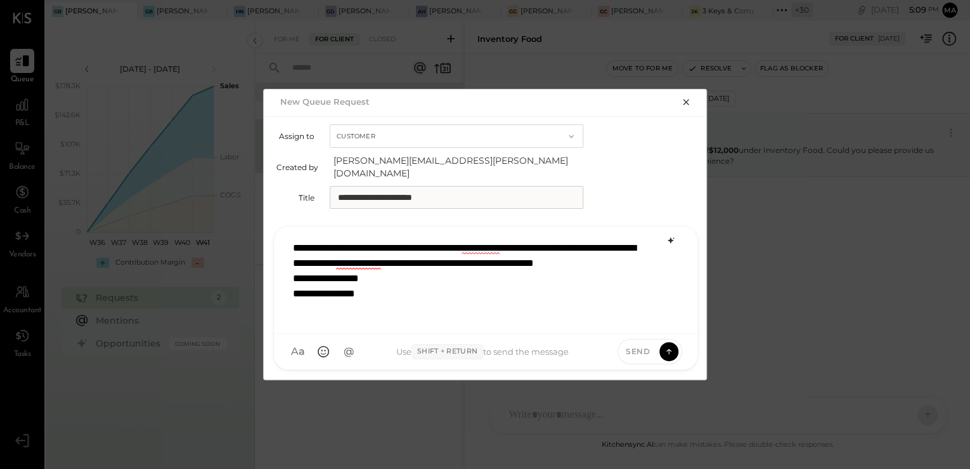
click at [673, 235] on icon at bounding box center [671, 240] width 10 height 10
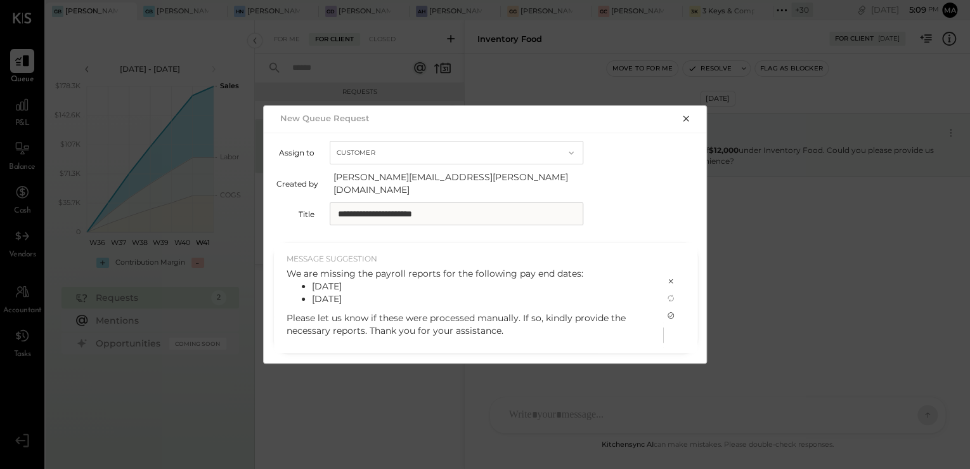
click at [667, 312] on icon at bounding box center [671, 315] width 10 height 10
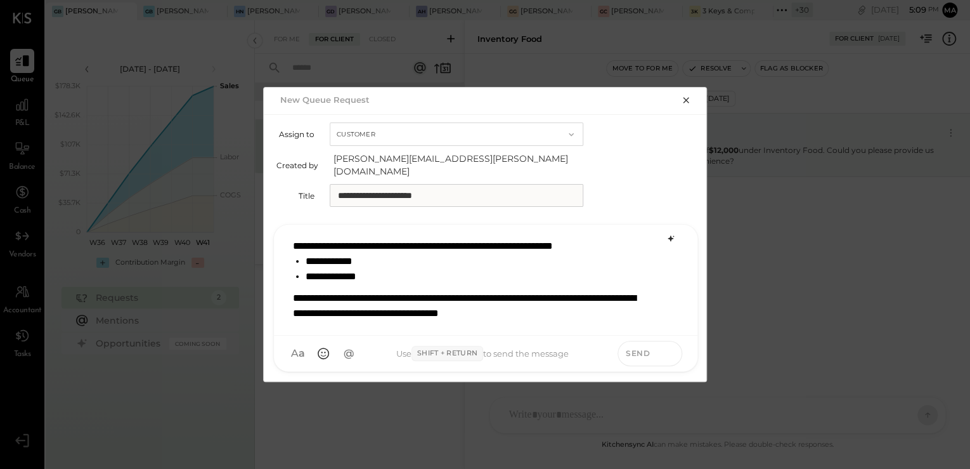
click at [668, 346] on icon at bounding box center [668, 352] width 11 height 13
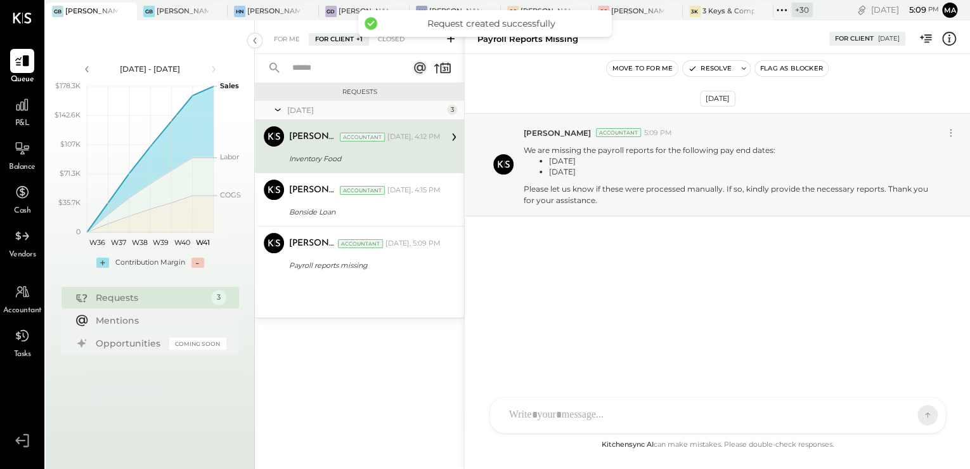
click at [785, 71] on button "Flag as Blocker" at bounding box center [791, 68] width 73 height 15
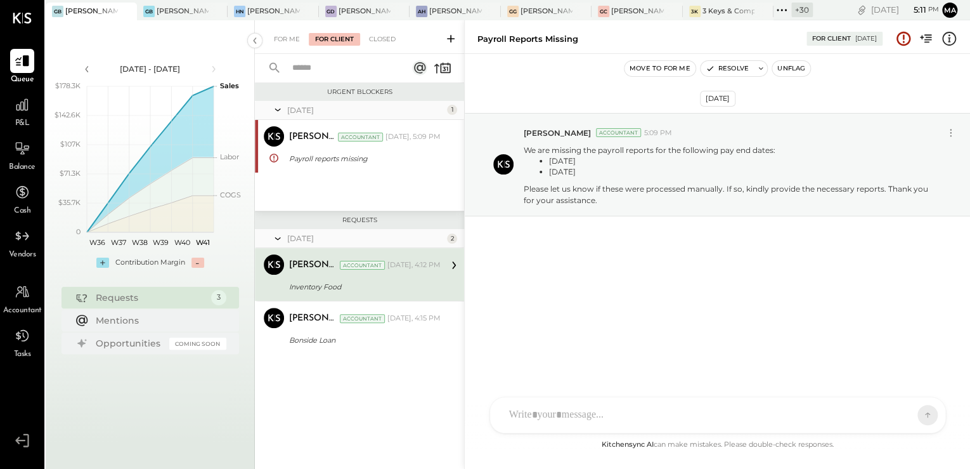
click at [330, 279] on div "Inventory Food" at bounding box center [363, 286] width 148 height 15
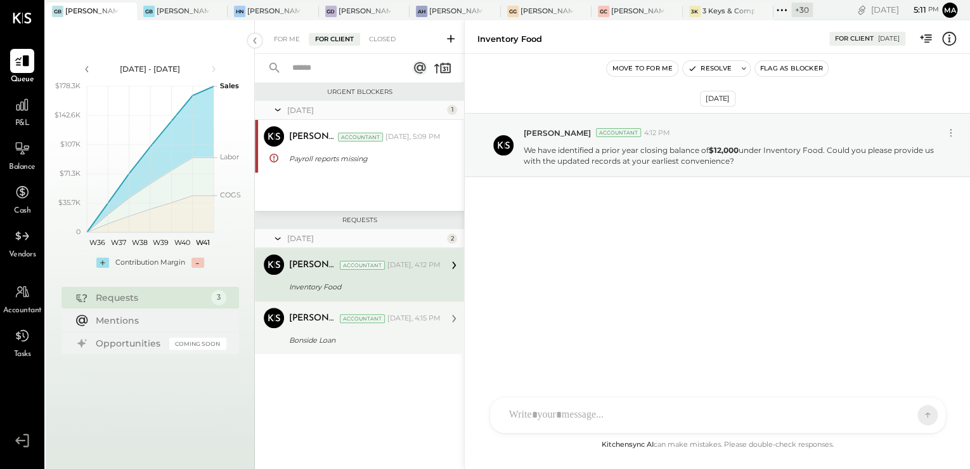
click at [331, 337] on div "Bonside Loan" at bounding box center [363, 340] width 148 height 13
